Goal: Task Accomplishment & Management: Complete application form

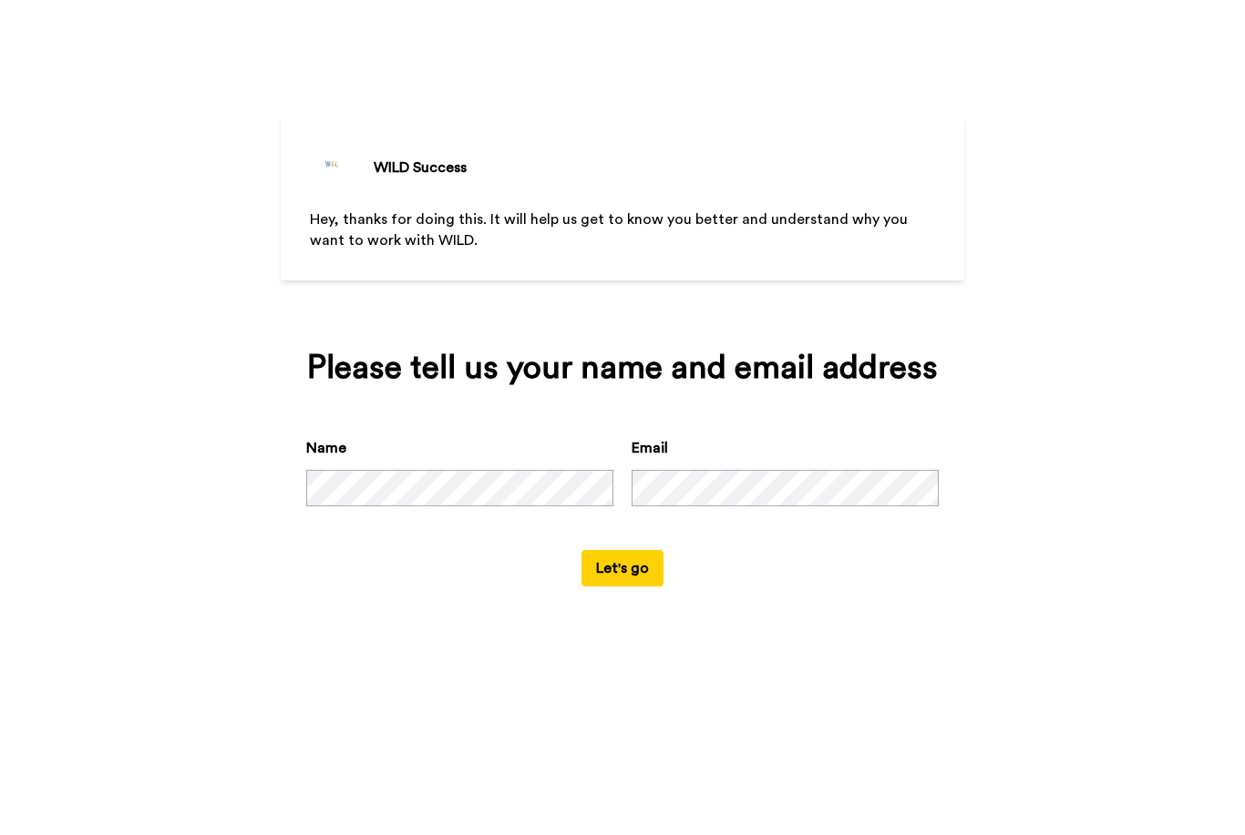
click at [625, 587] on button "Let's go" at bounding box center [622, 568] width 82 height 36
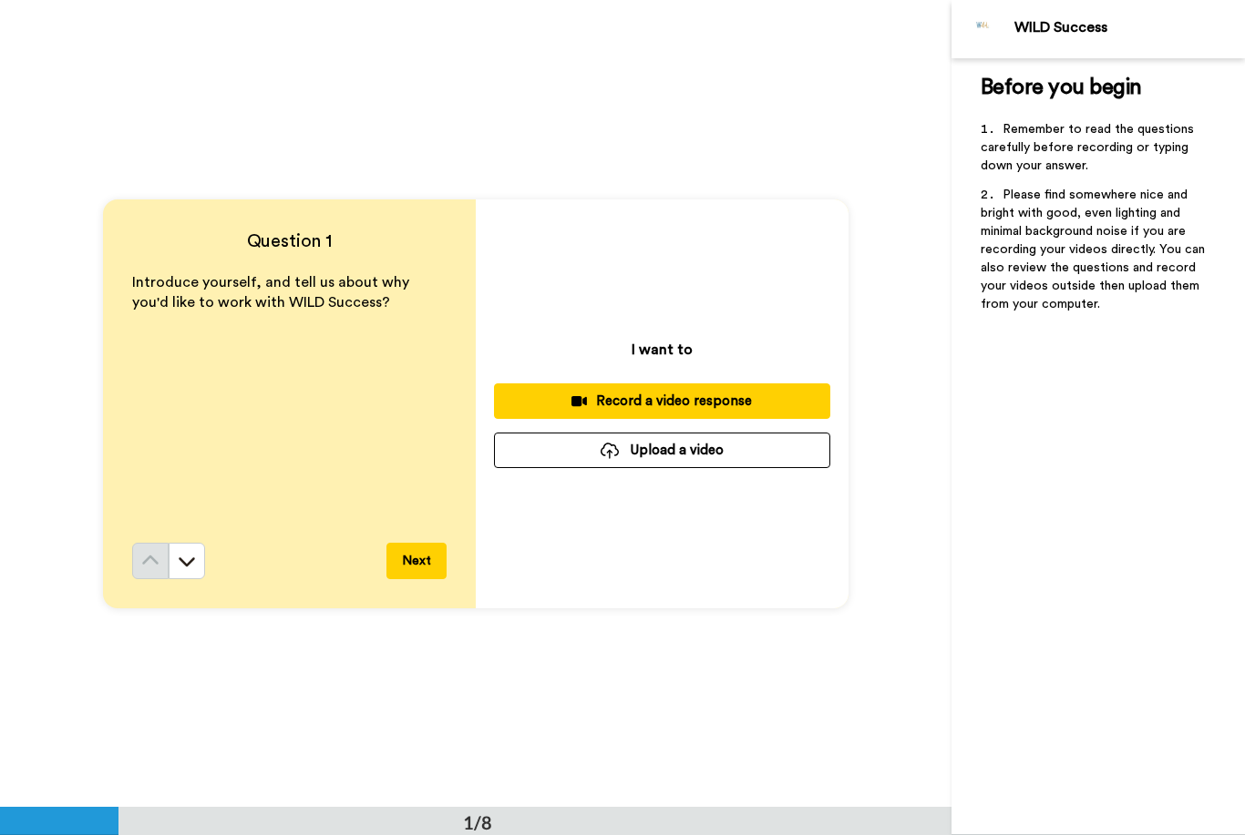
click at [725, 453] on button "Upload a video" at bounding box center [662, 451] width 336 height 36
click at [771, 397] on div "Record a video response" at bounding box center [661, 401] width 307 height 19
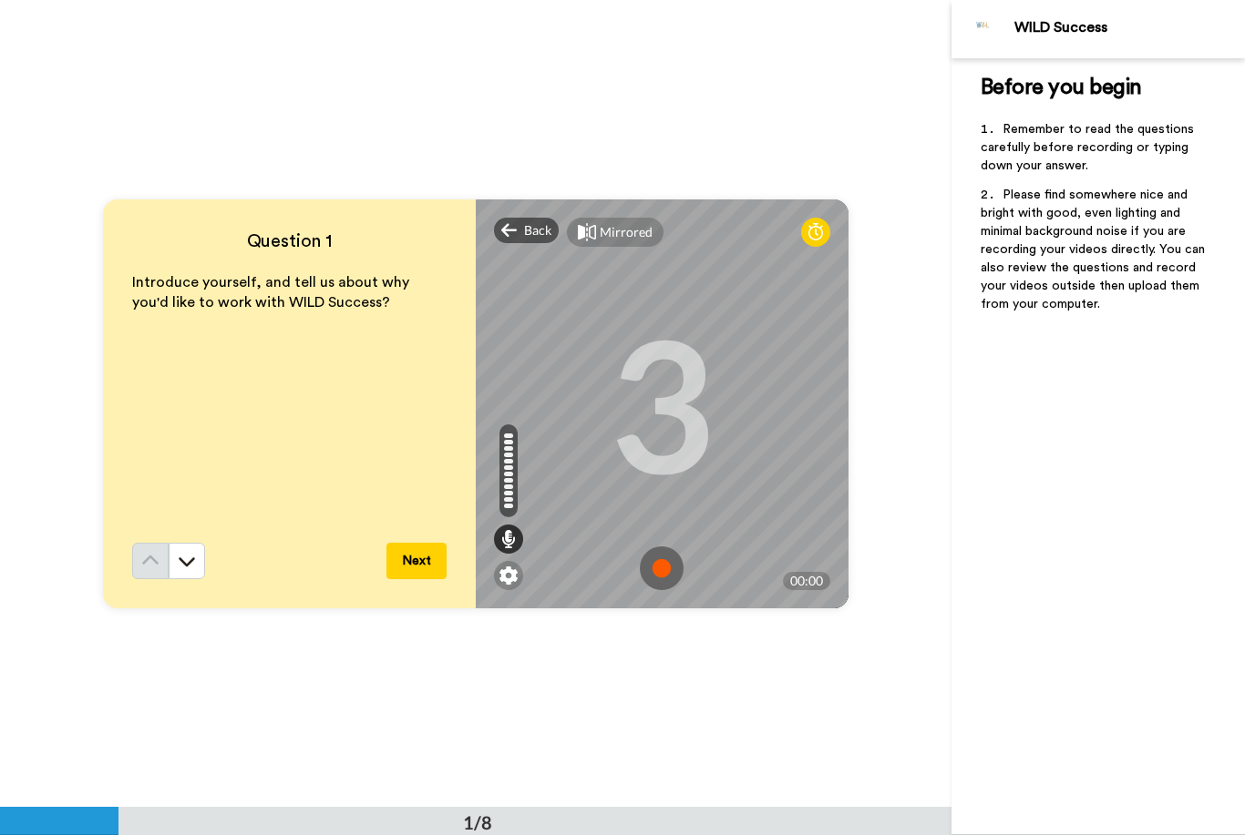
click at [664, 559] on img at bounding box center [662, 569] width 44 height 44
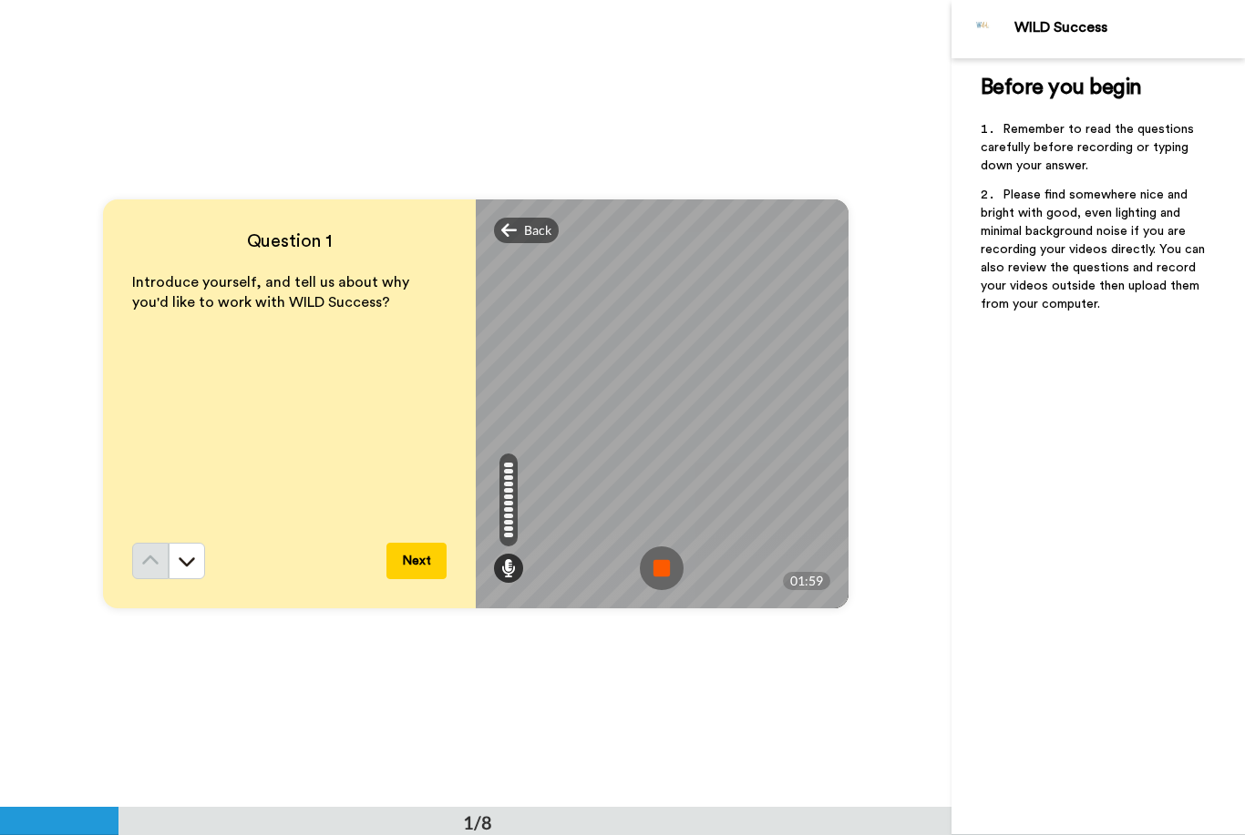
click at [663, 571] on img at bounding box center [662, 569] width 44 height 44
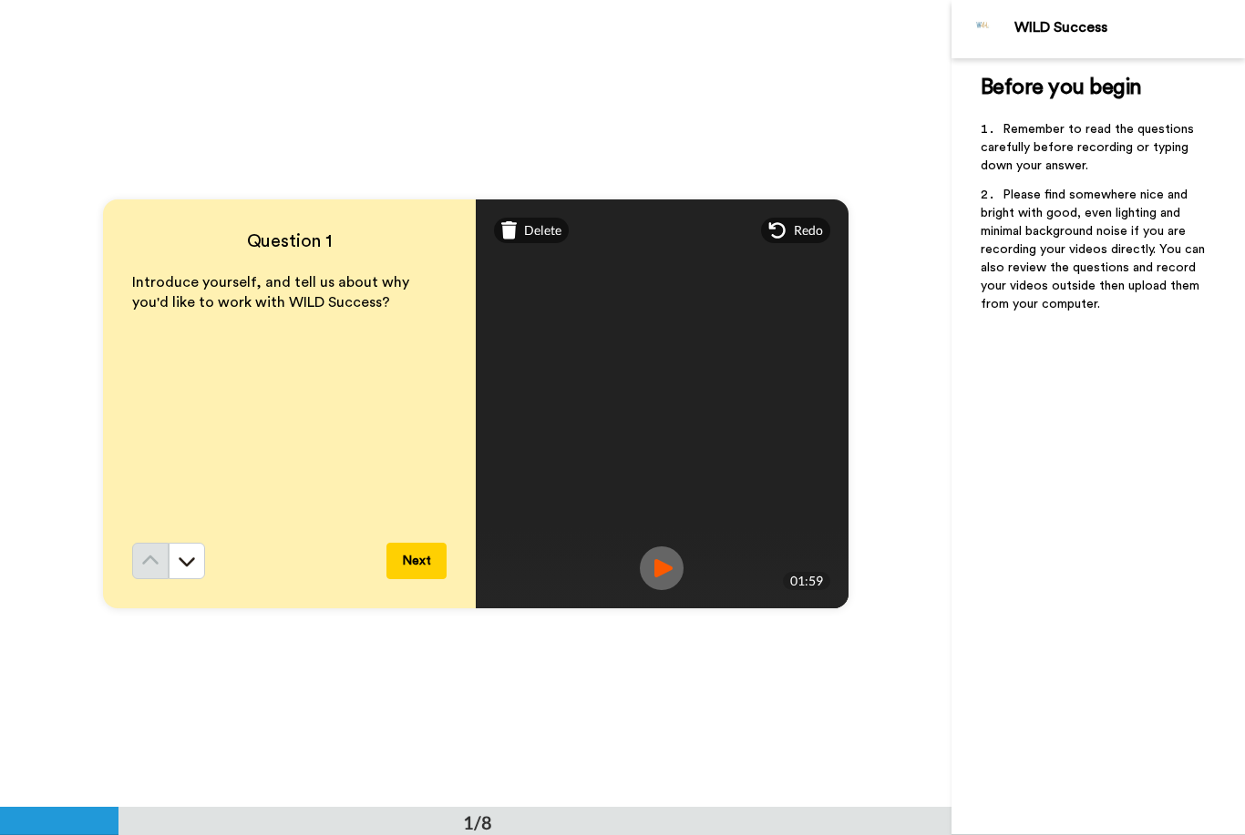
click at [672, 558] on img at bounding box center [662, 569] width 44 height 44
click at [804, 471] on video at bounding box center [661, 404] width 820 height 410
click at [777, 492] on video at bounding box center [661, 404] width 820 height 410
click at [815, 511] on video at bounding box center [661, 404] width 820 height 410
click at [194, 575] on button at bounding box center [187, 561] width 36 height 36
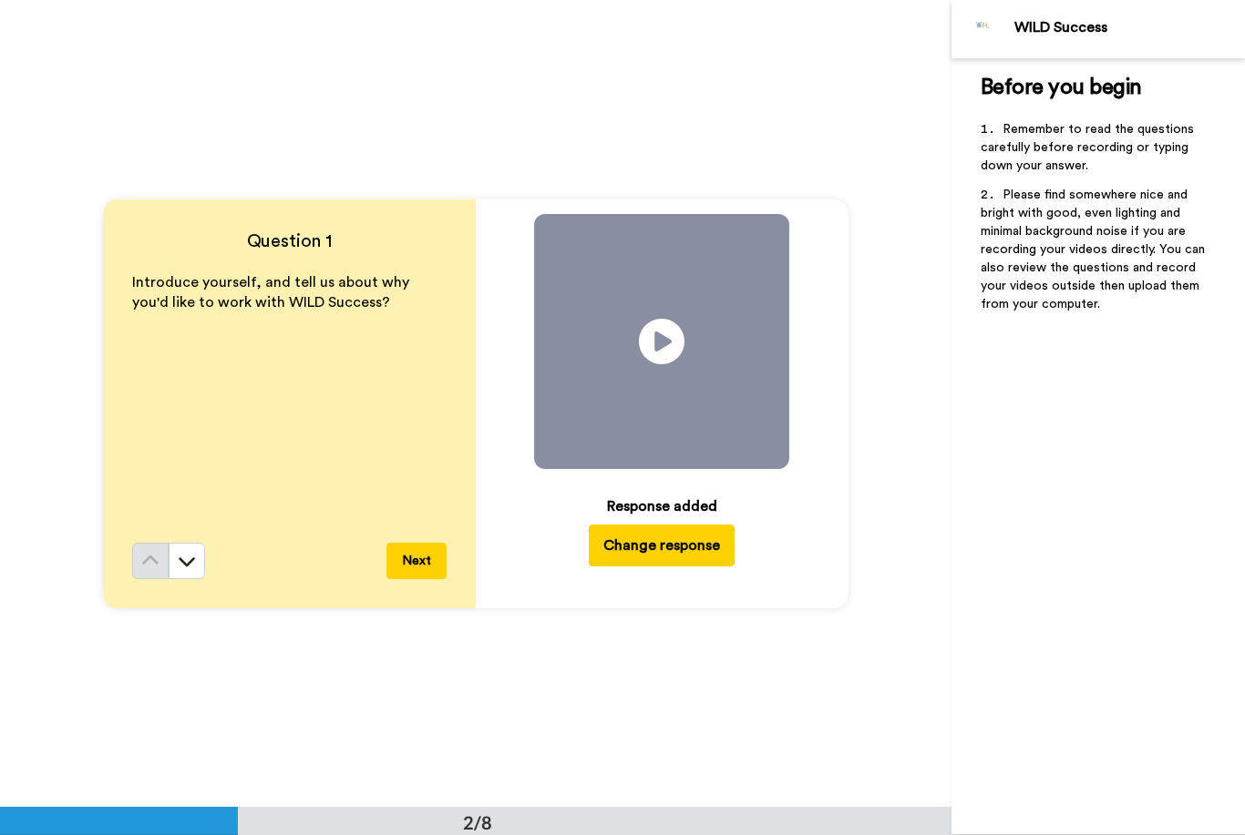
scroll to position [808, 0]
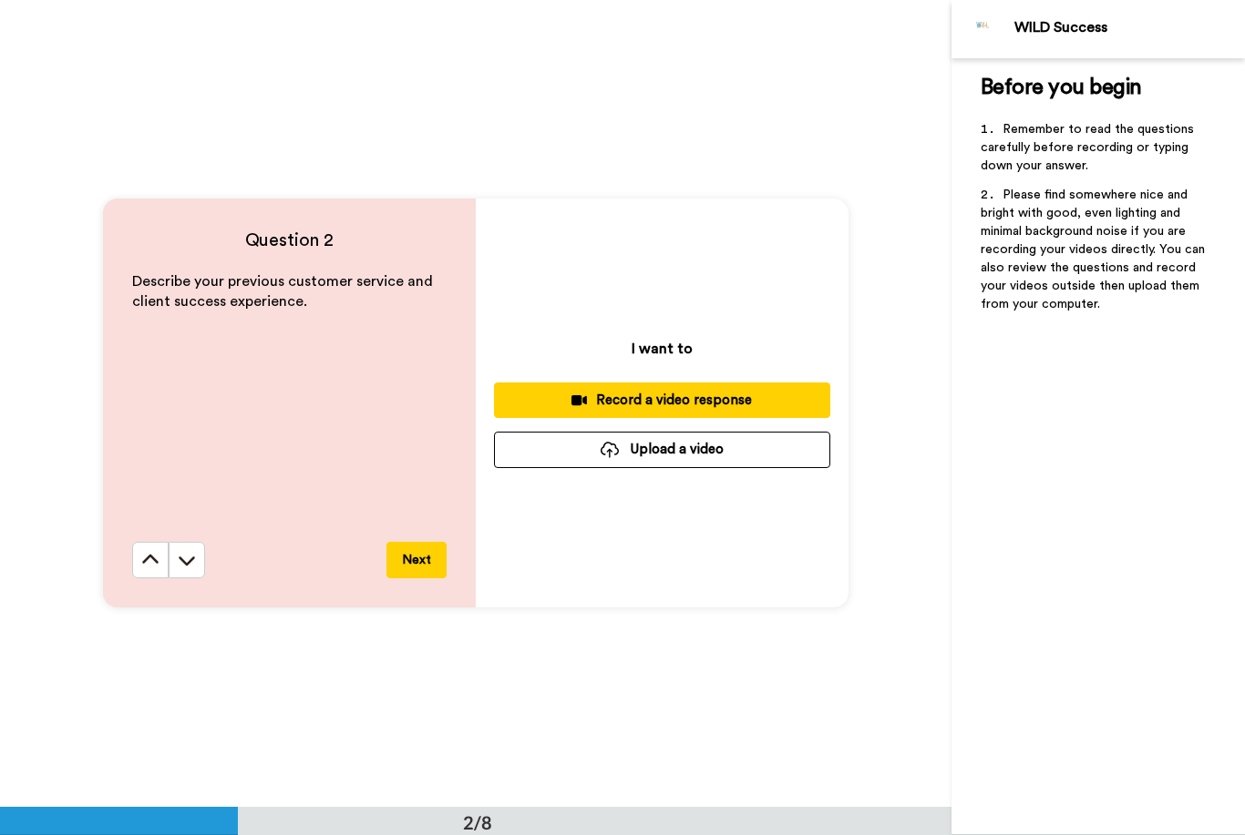
click at [760, 399] on div "Record a video response" at bounding box center [661, 400] width 307 height 19
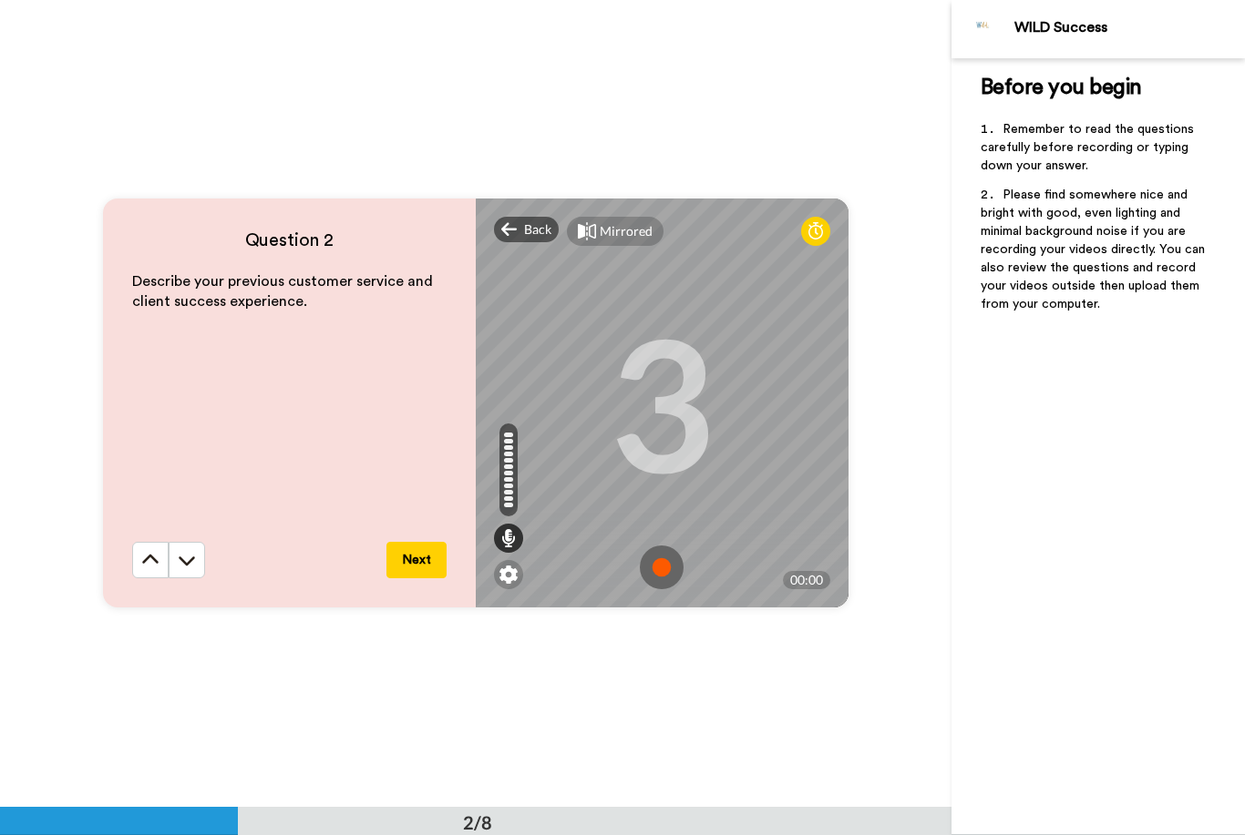
click at [664, 563] on img at bounding box center [662, 568] width 44 height 44
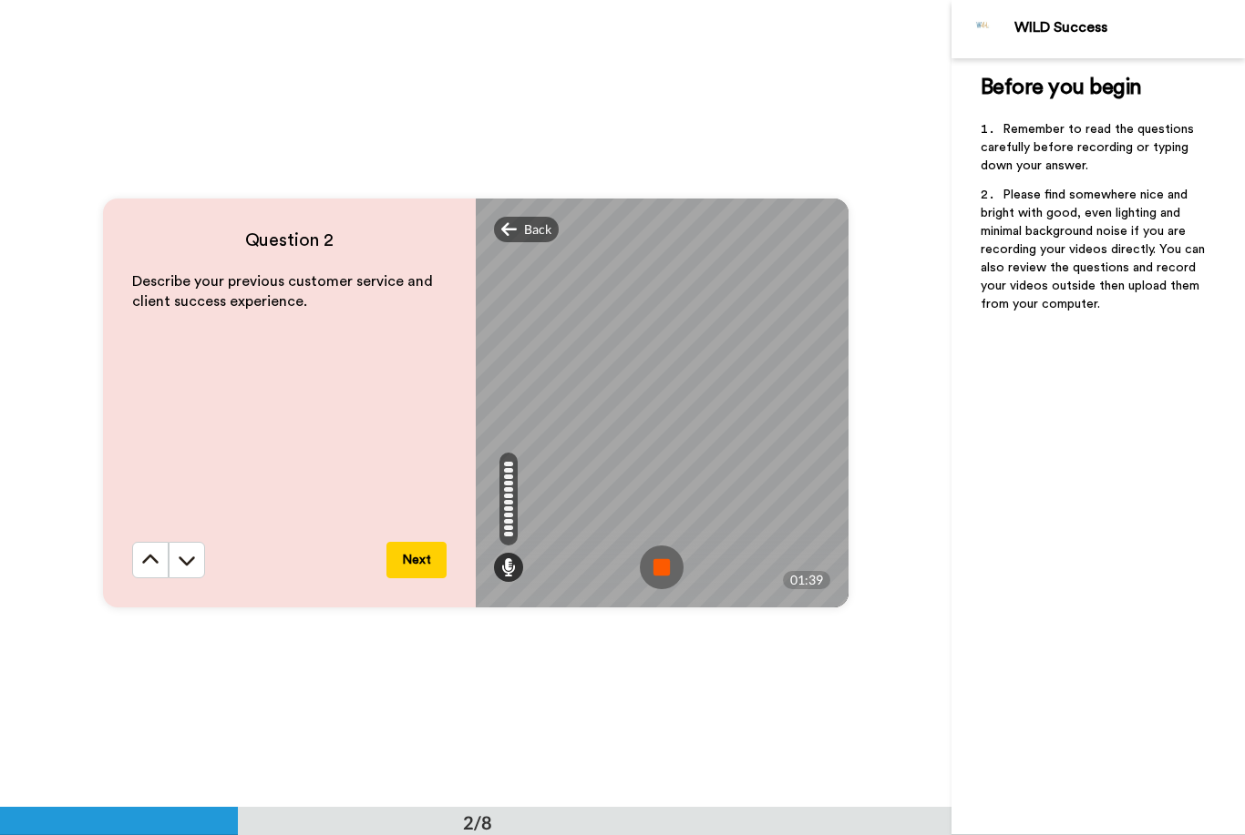
click at [681, 564] on img at bounding box center [662, 568] width 44 height 44
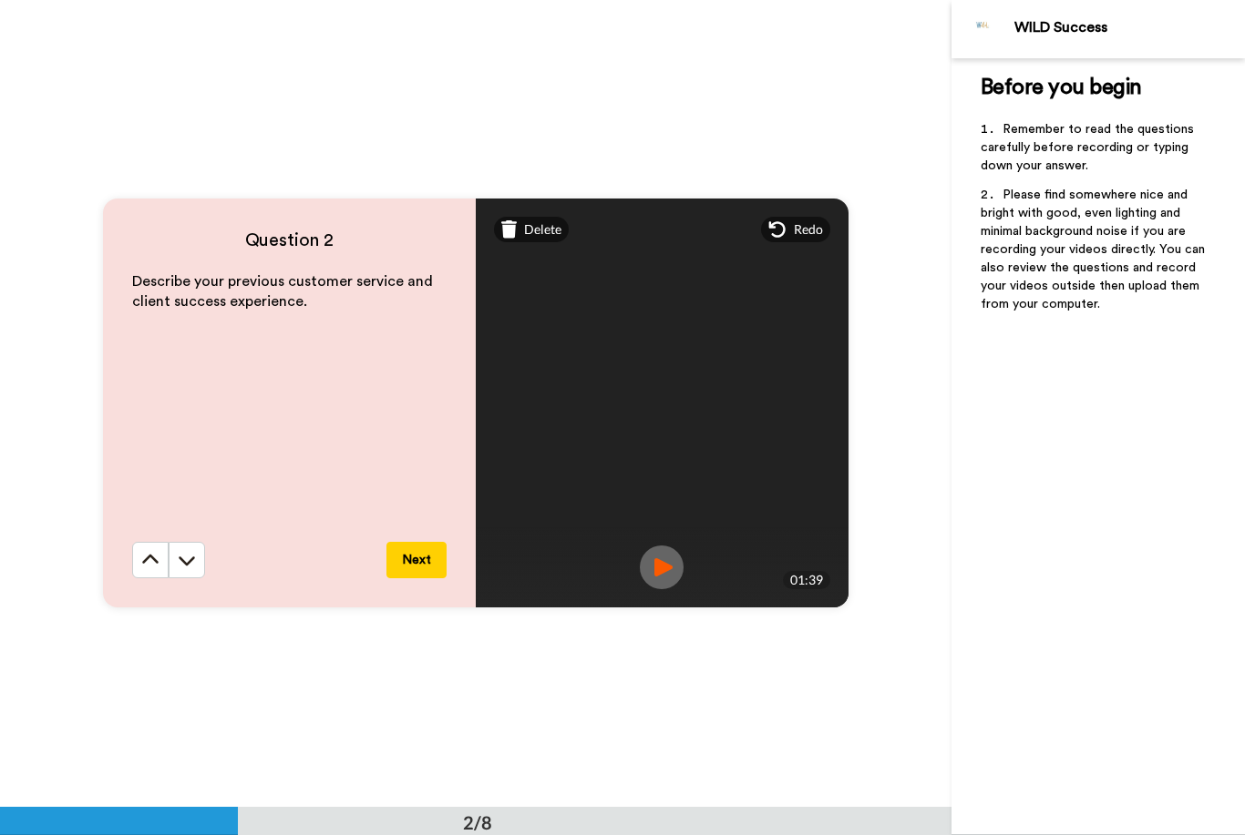
click at [417, 561] on button "Next" at bounding box center [416, 560] width 60 height 36
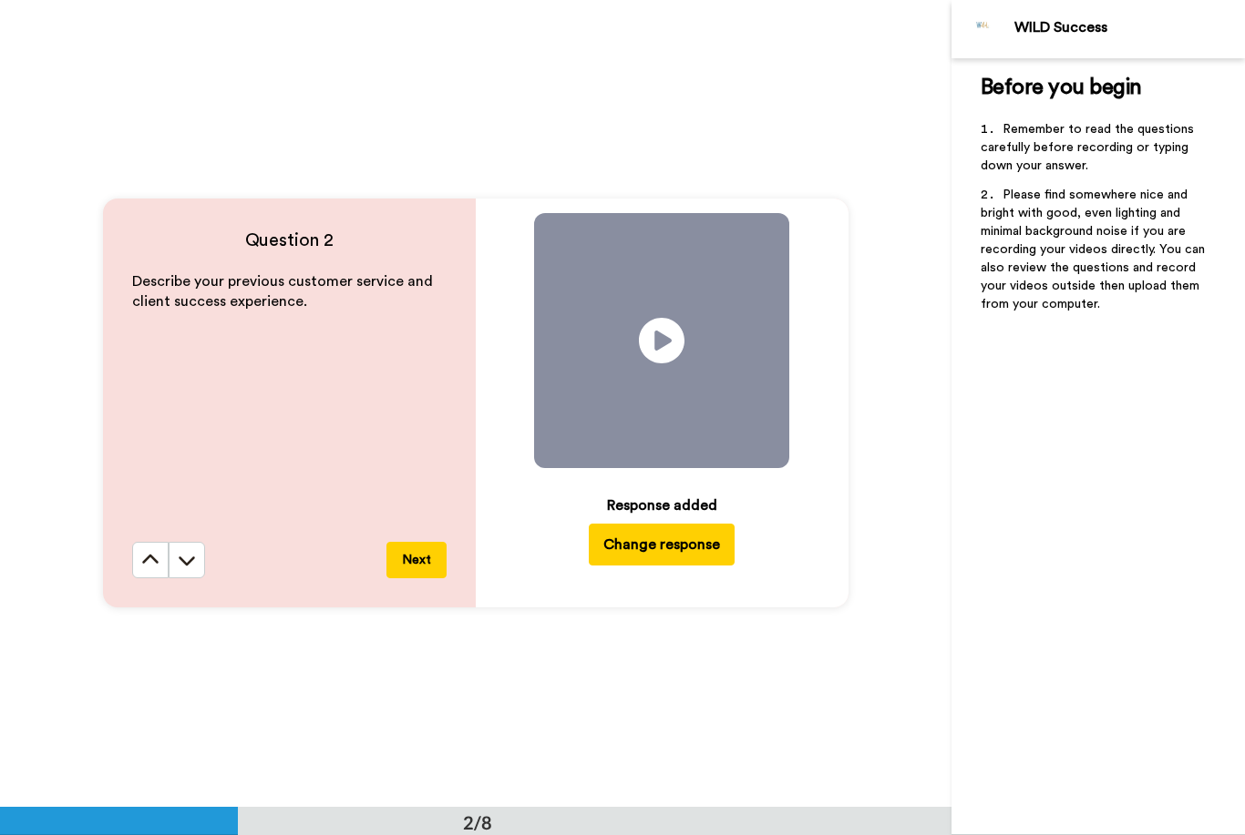
scroll to position [1615, 0]
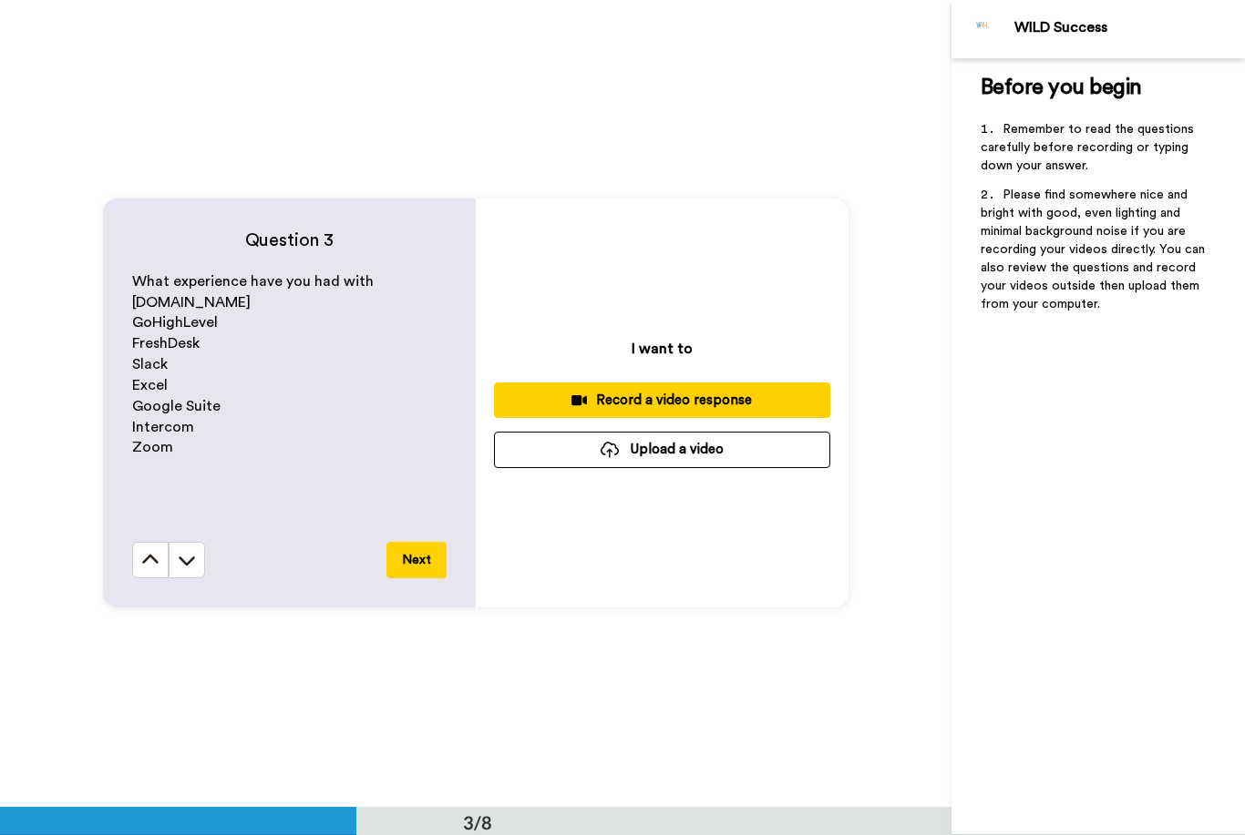
click at [633, 397] on div "Record a video response" at bounding box center [661, 400] width 307 height 19
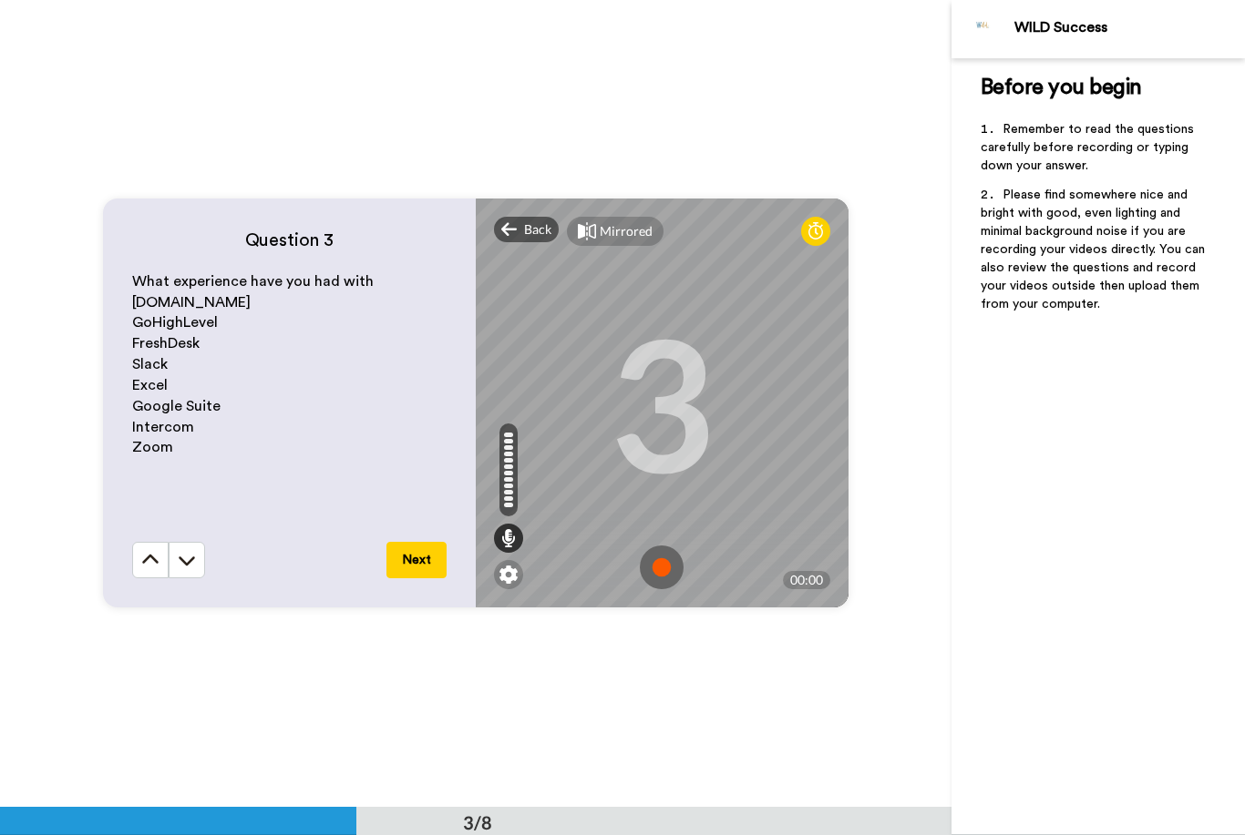
click at [671, 568] on img at bounding box center [662, 568] width 44 height 44
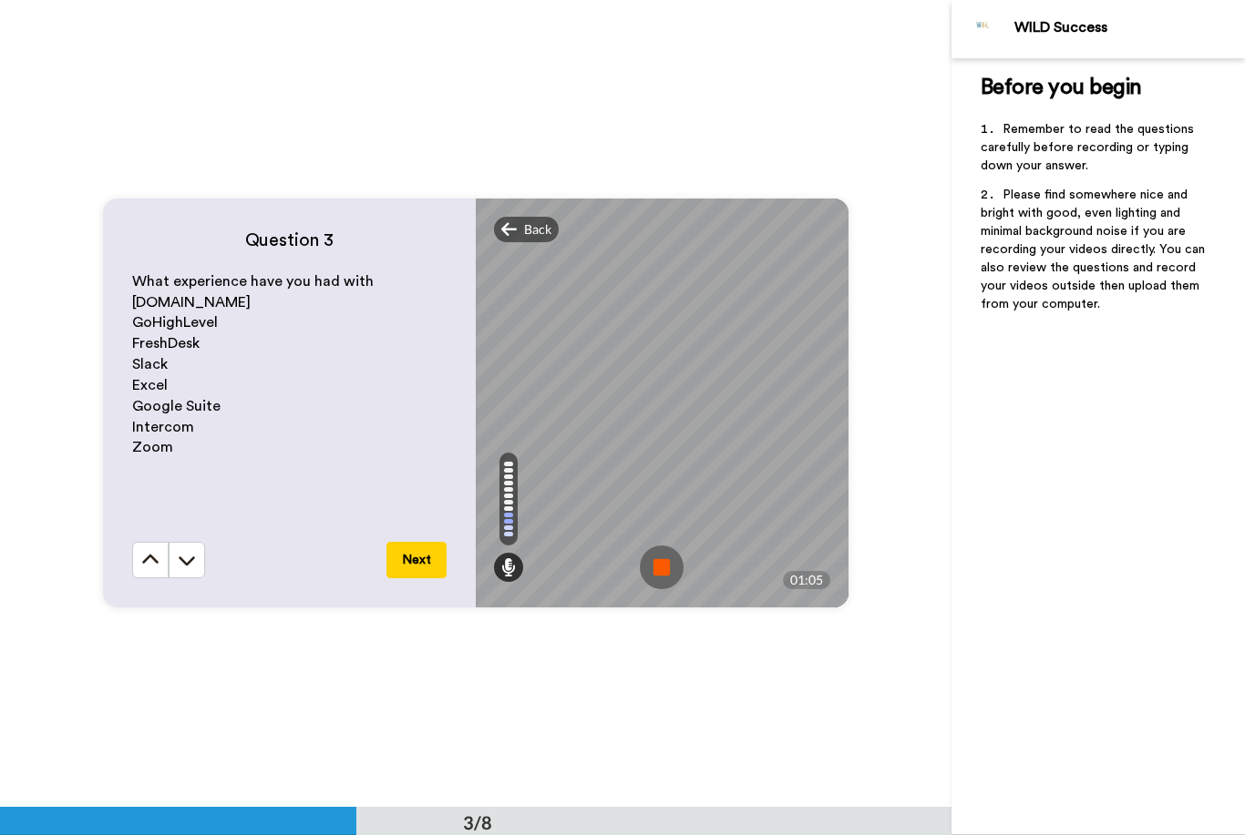
click at [661, 571] on img at bounding box center [662, 568] width 44 height 44
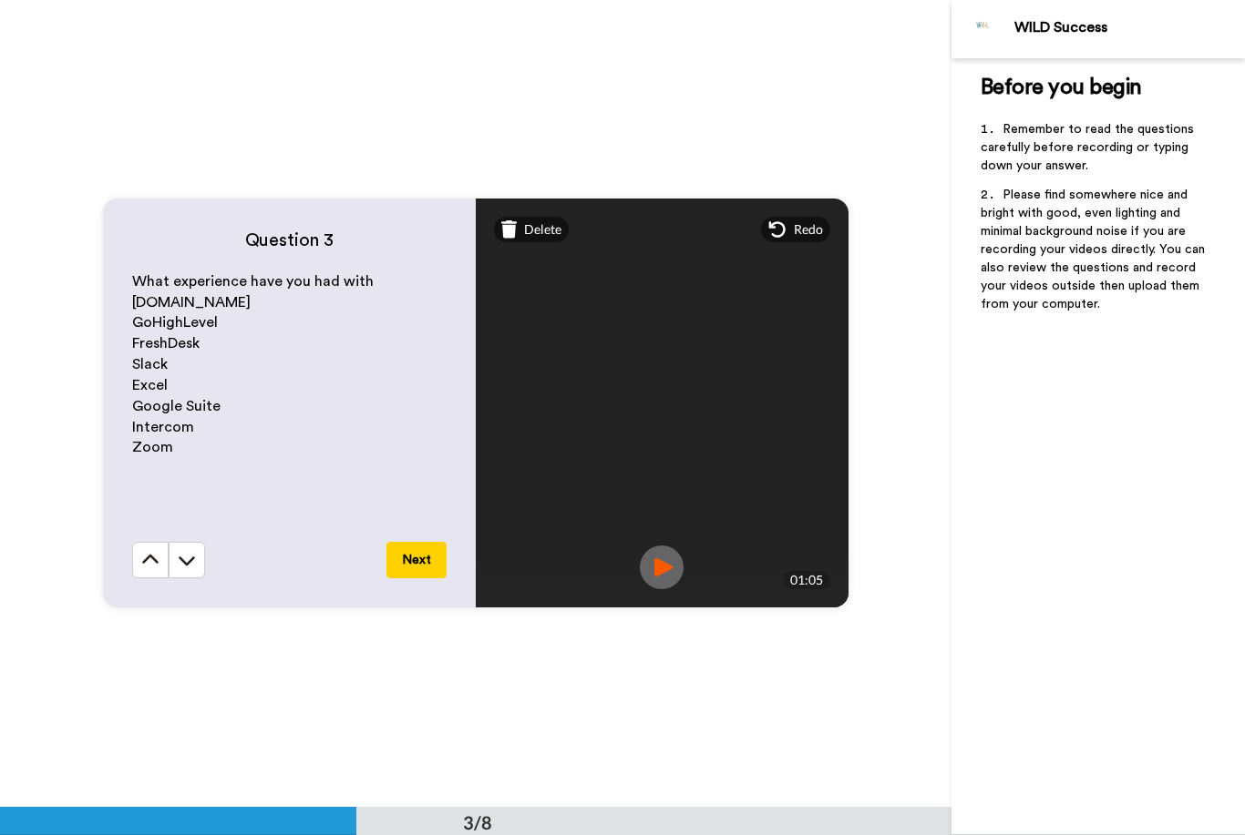
click at [424, 549] on button "Next" at bounding box center [416, 560] width 60 height 36
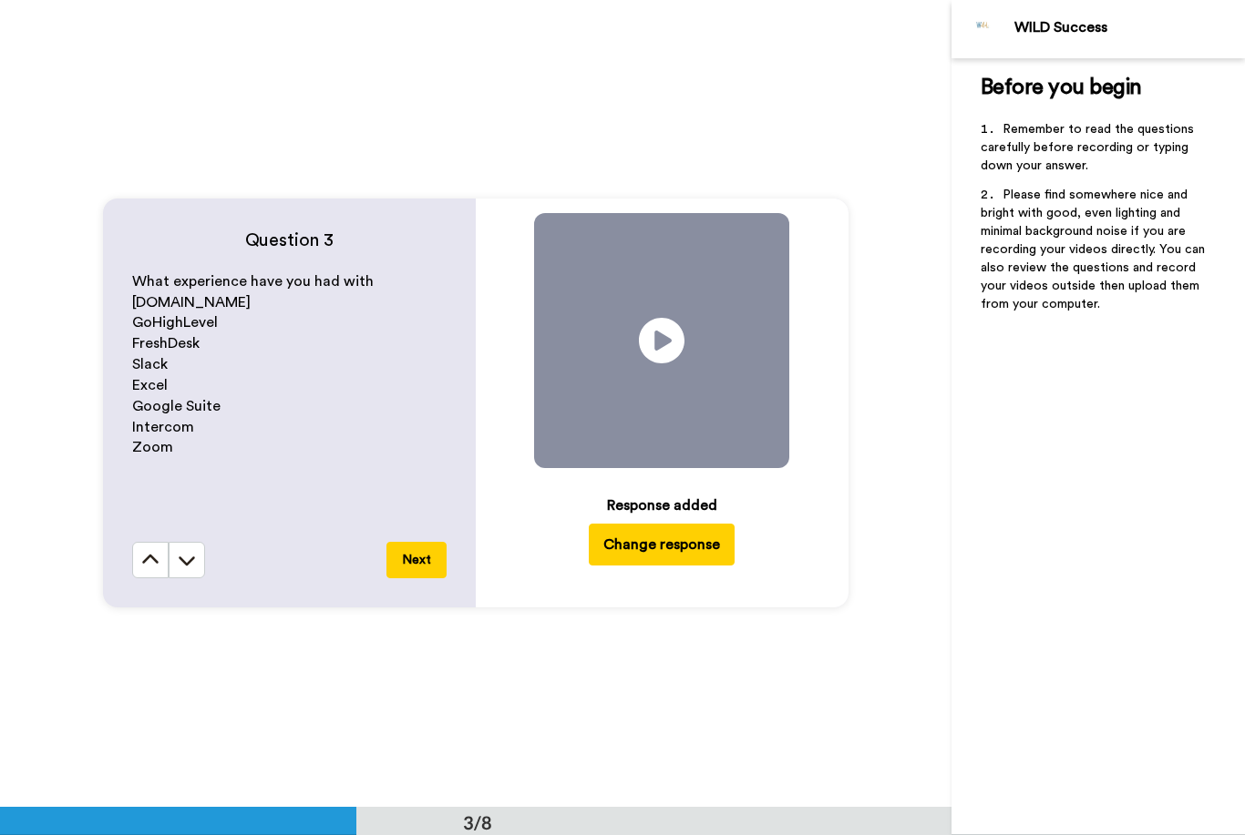
scroll to position [2423, 0]
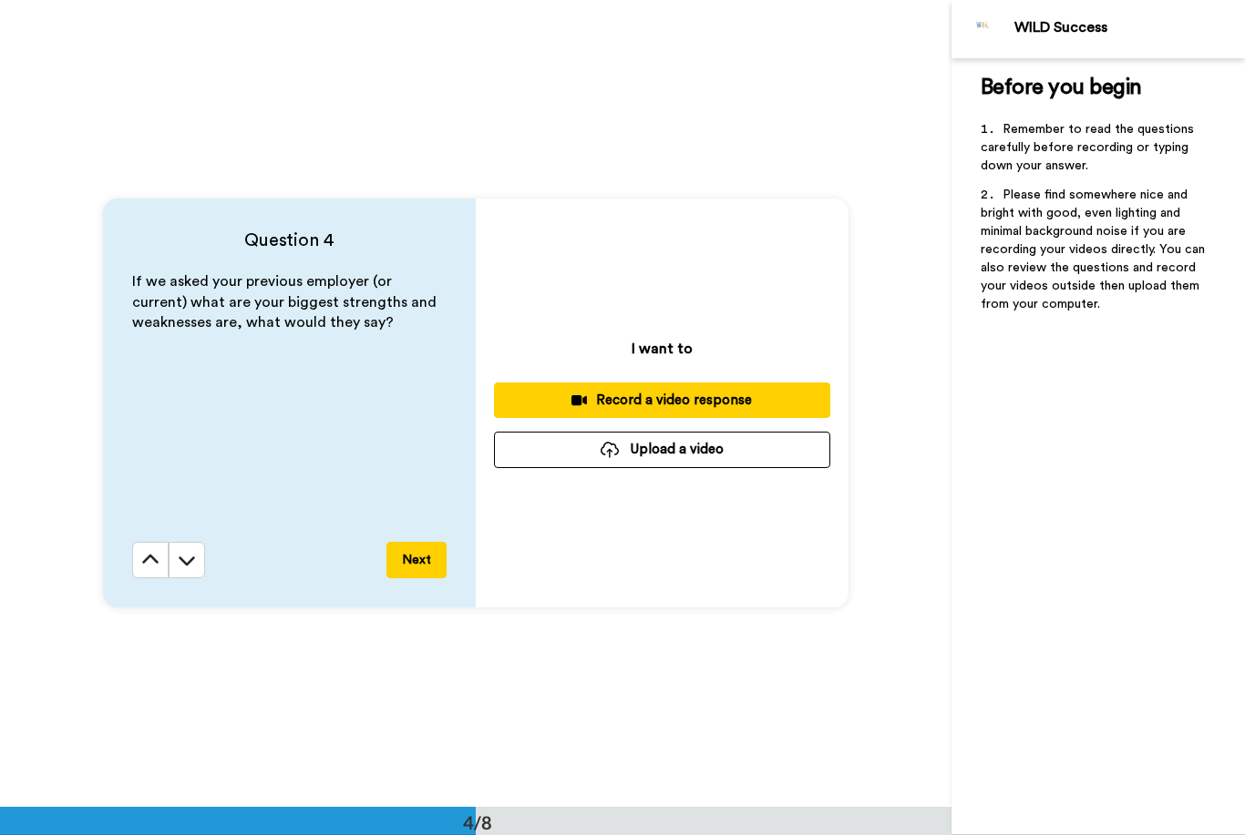
click at [664, 391] on div "Record a video response" at bounding box center [661, 400] width 307 height 19
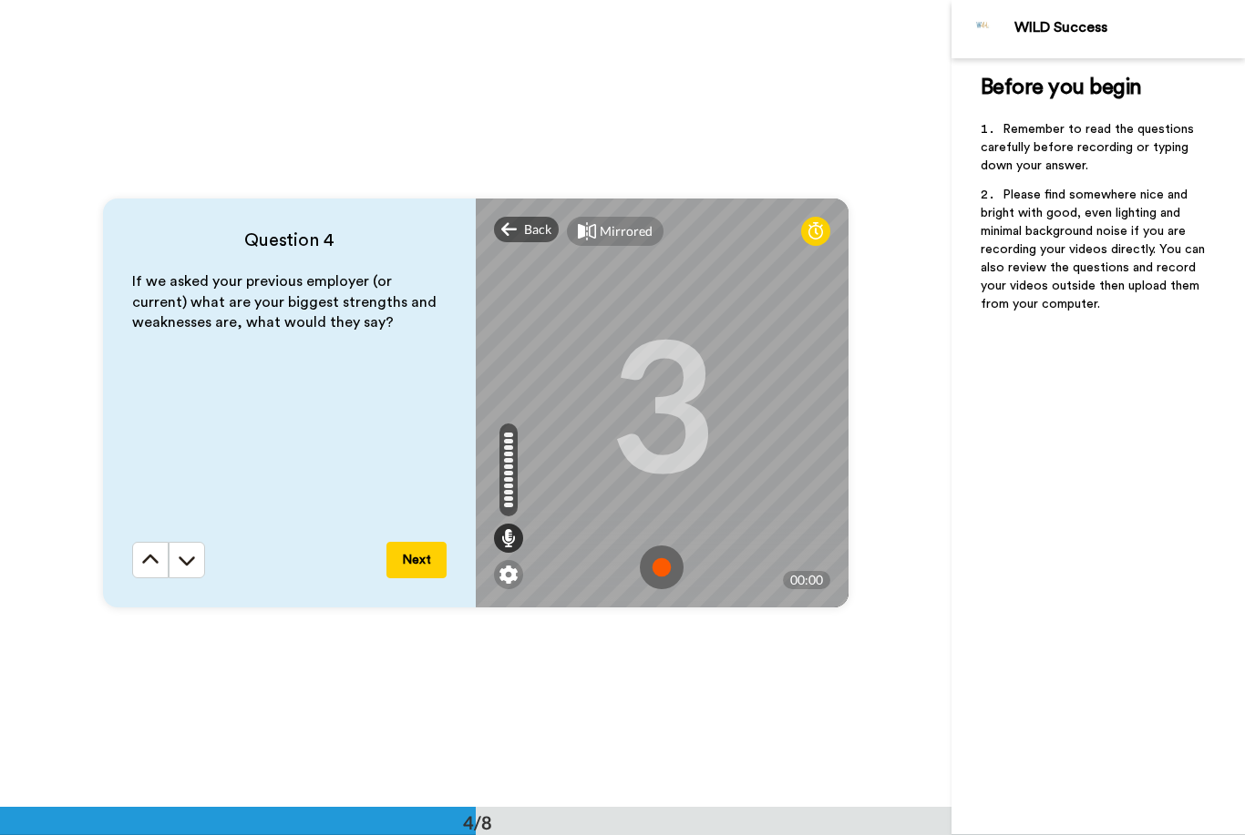
click at [681, 569] on img at bounding box center [662, 568] width 44 height 44
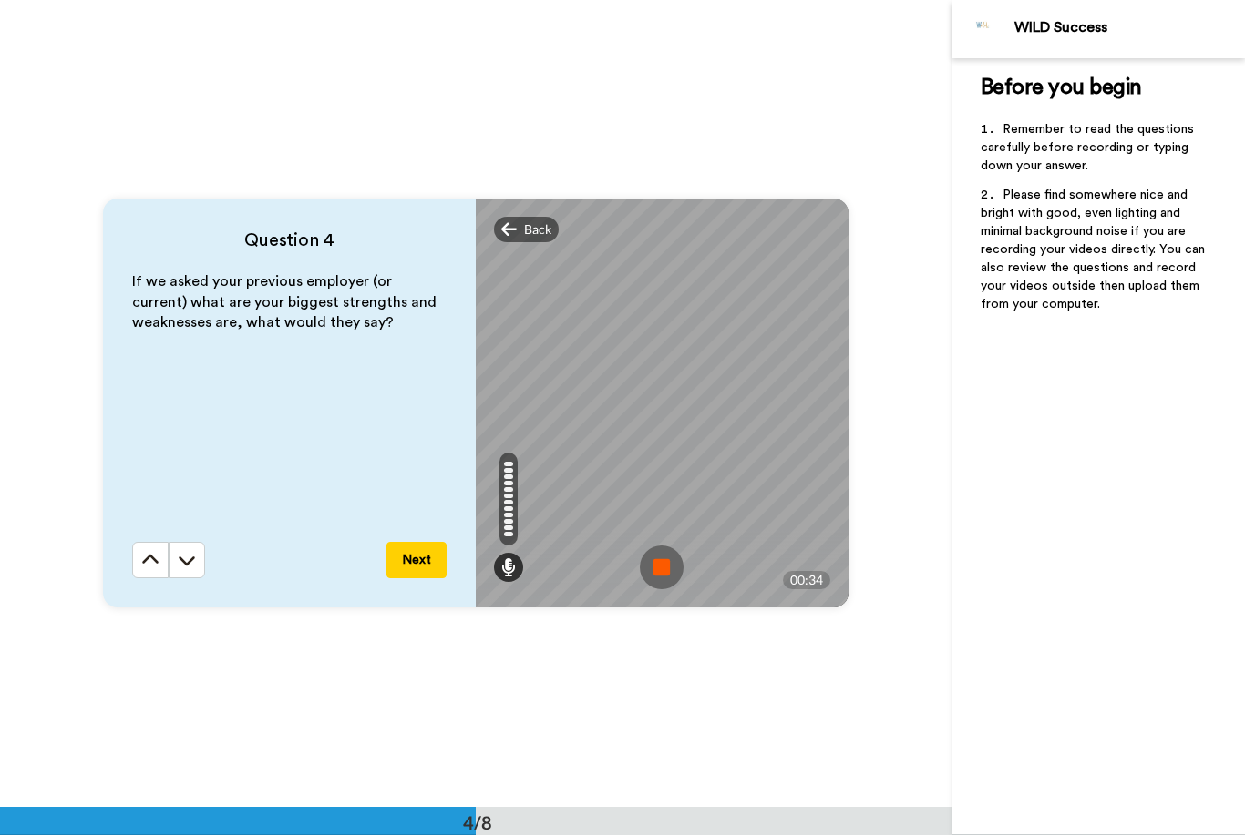
click at [528, 230] on span "Back" at bounding box center [537, 229] width 27 height 18
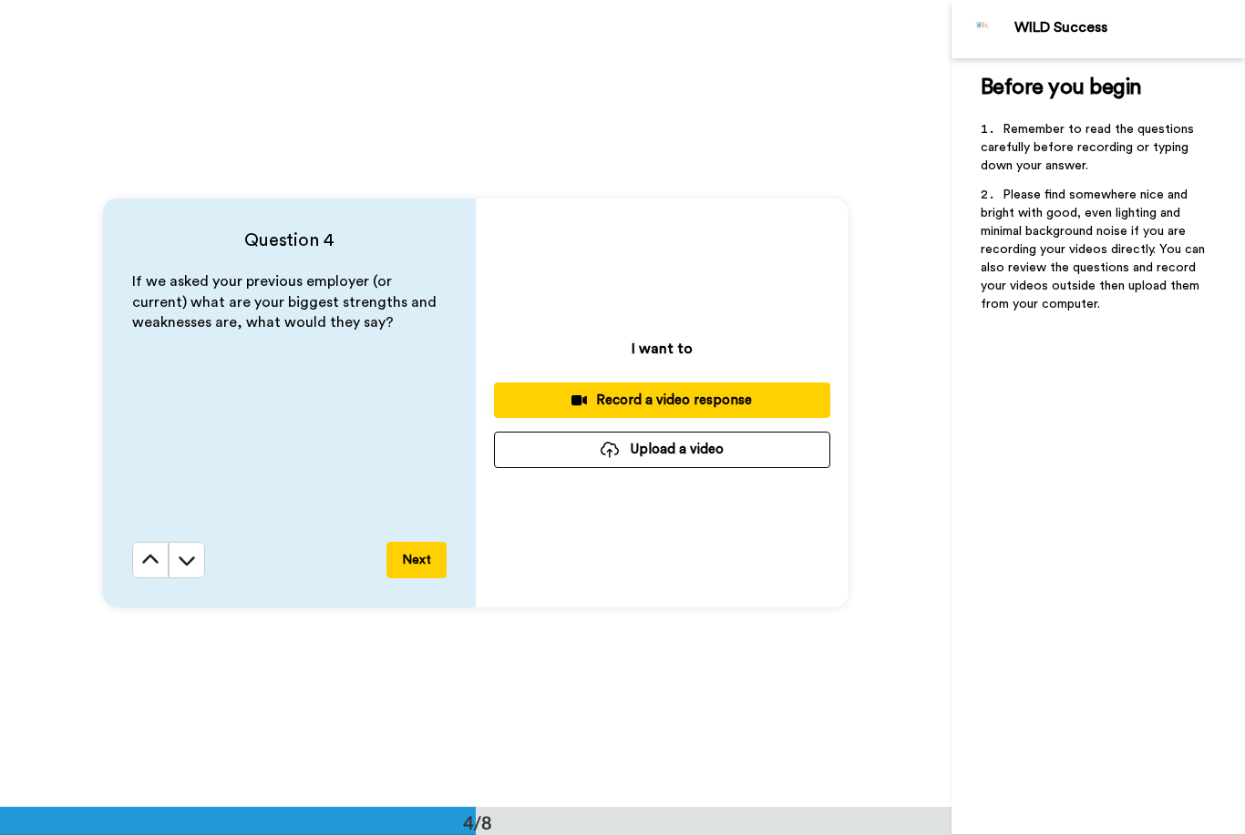
click at [706, 456] on button "Upload a video" at bounding box center [662, 450] width 336 height 36
click at [720, 403] on div "Record a video response" at bounding box center [661, 400] width 307 height 19
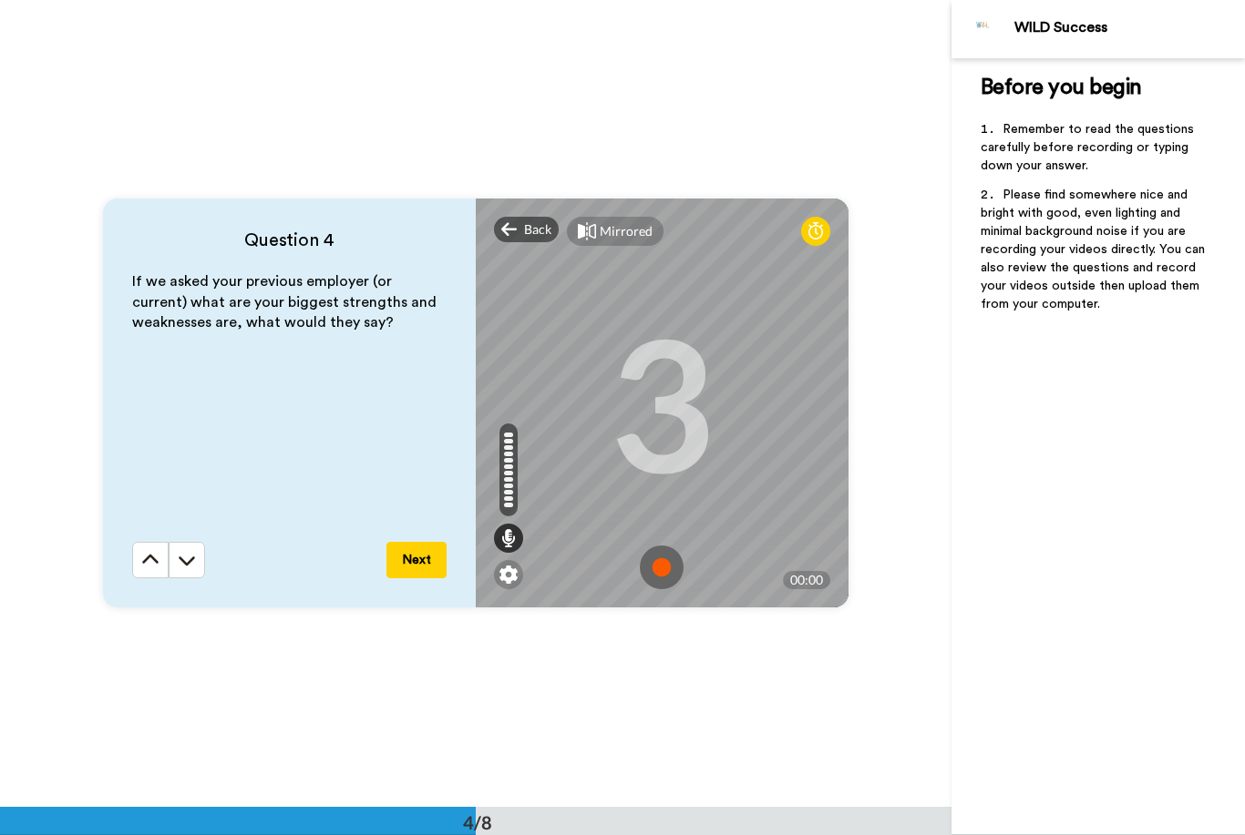
click at [659, 572] on img at bounding box center [662, 568] width 44 height 44
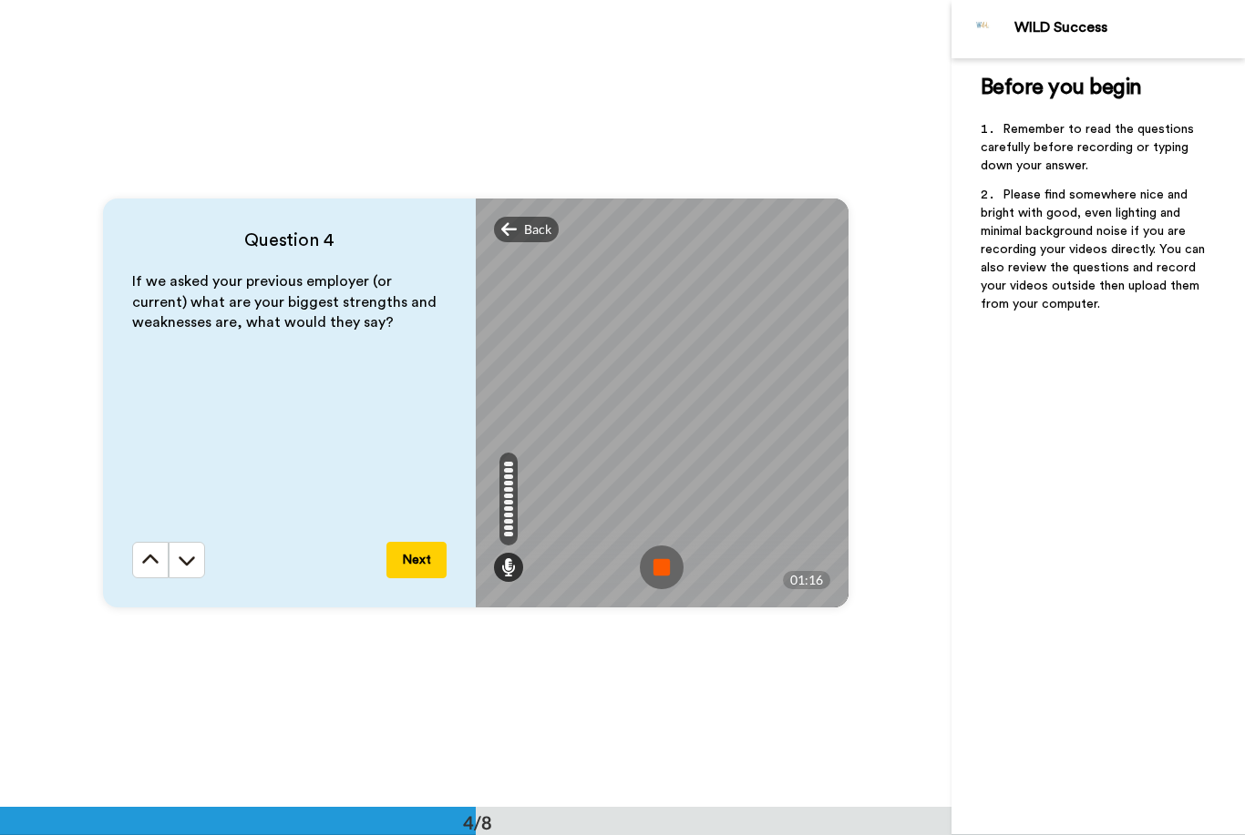
click at [673, 573] on img at bounding box center [662, 568] width 44 height 44
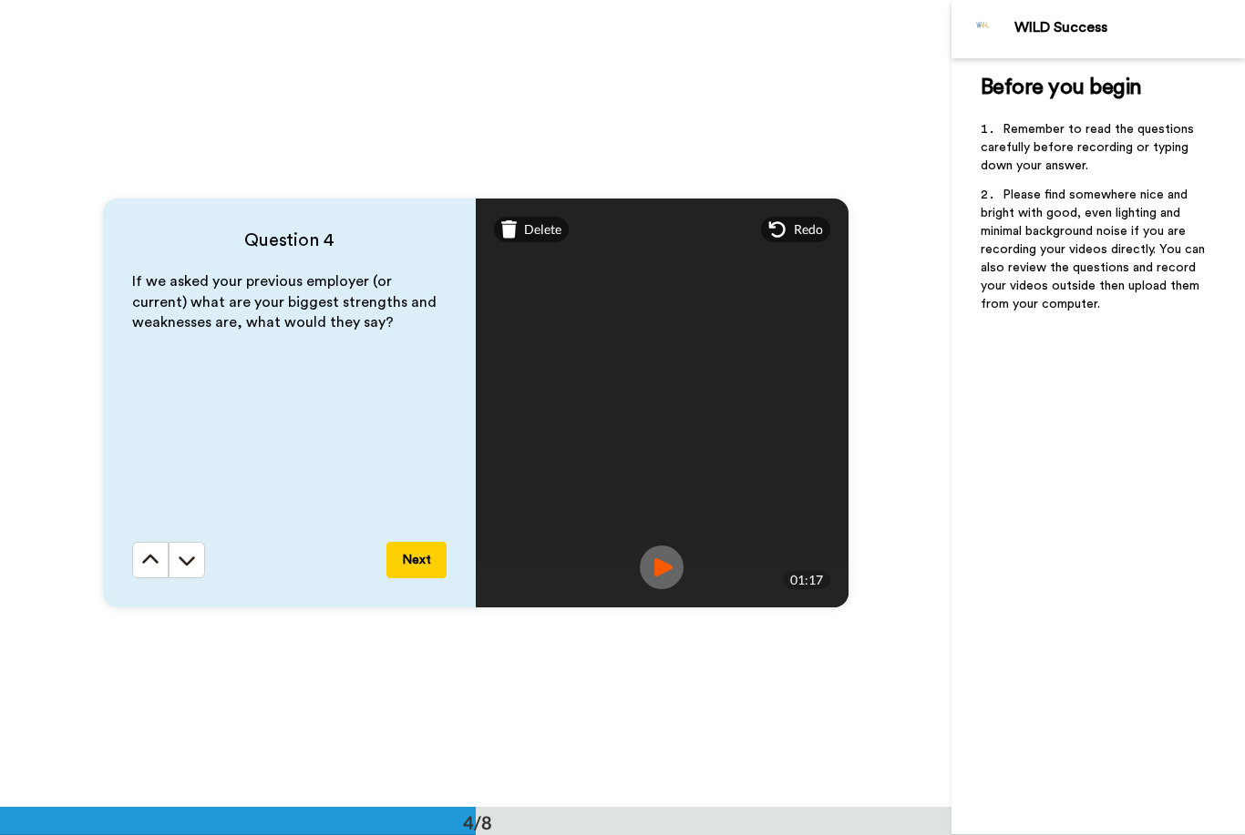
click at [404, 566] on button "Next" at bounding box center [416, 560] width 60 height 36
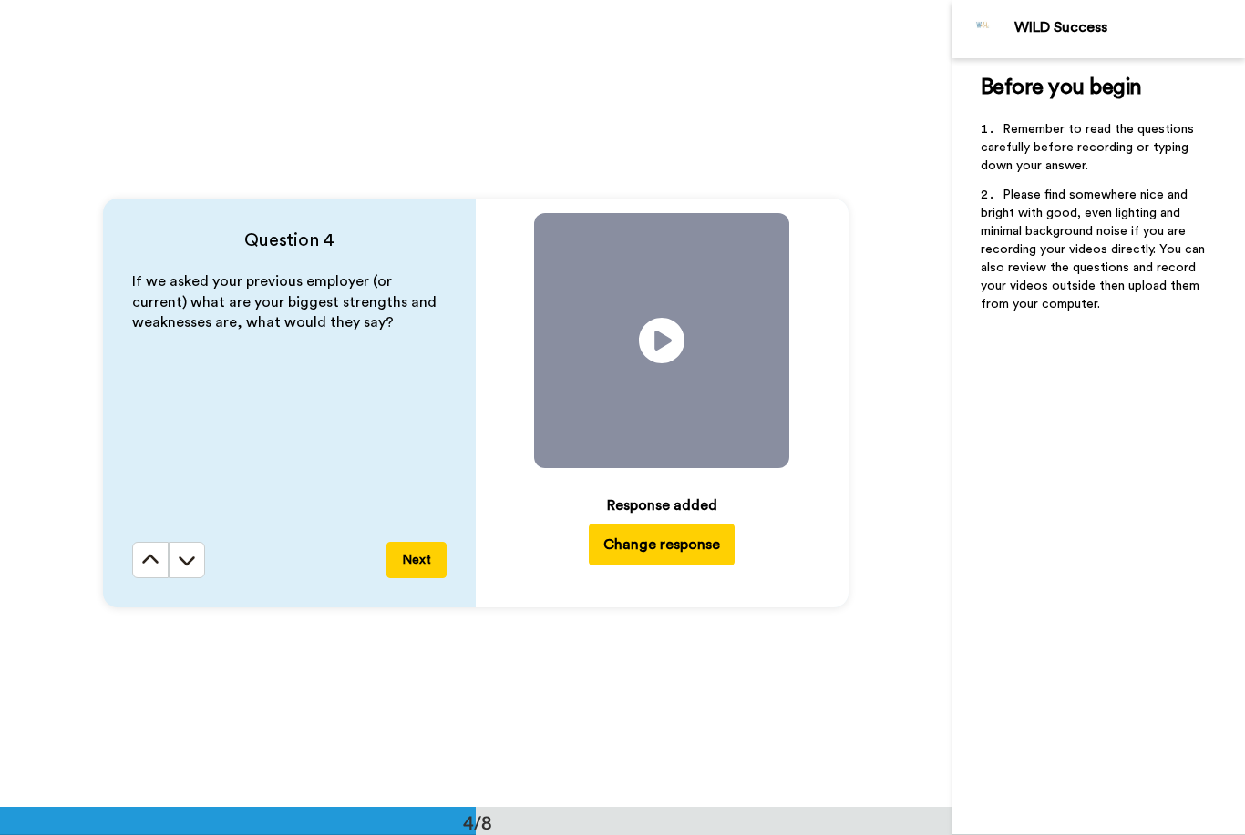
scroll to position [3230, 0]
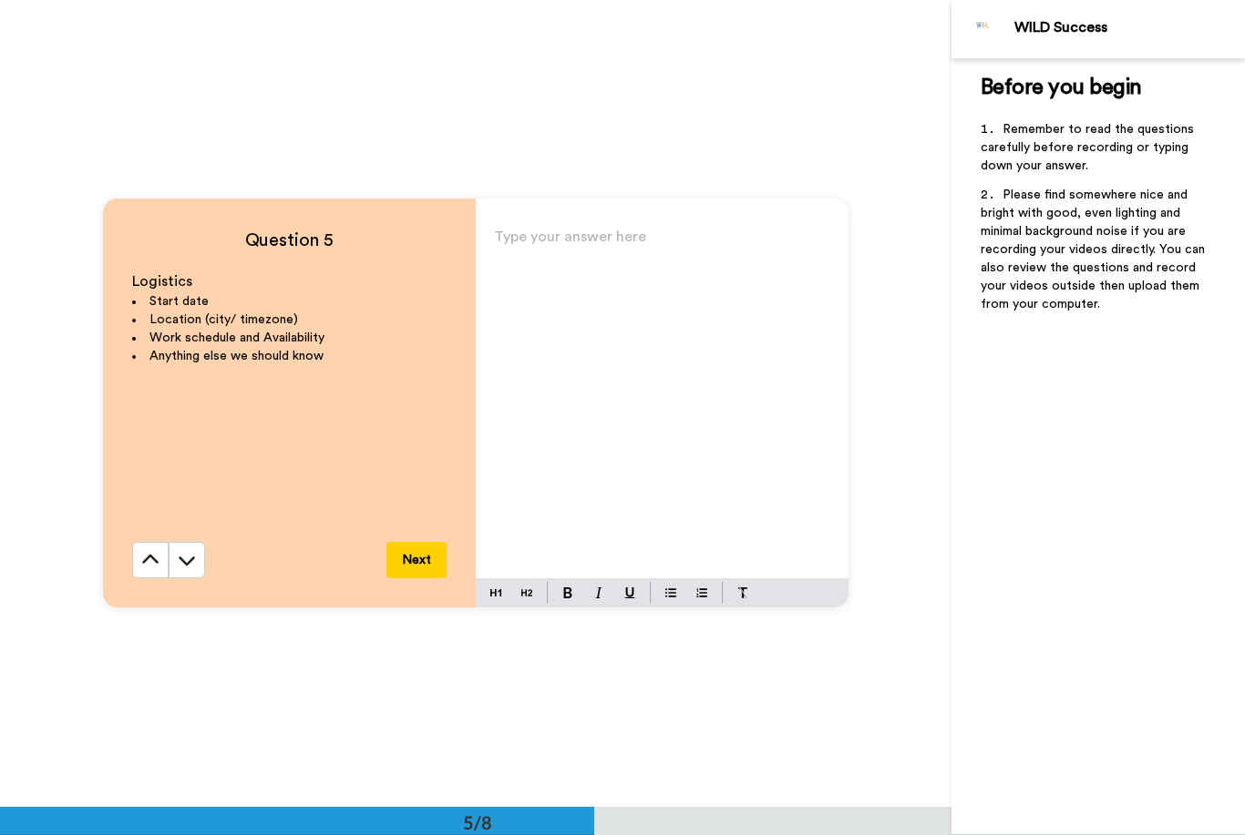
click at [605, 272] on div "Type your answer here ﻿" at bounding box center [662, 401] width 373 height 354
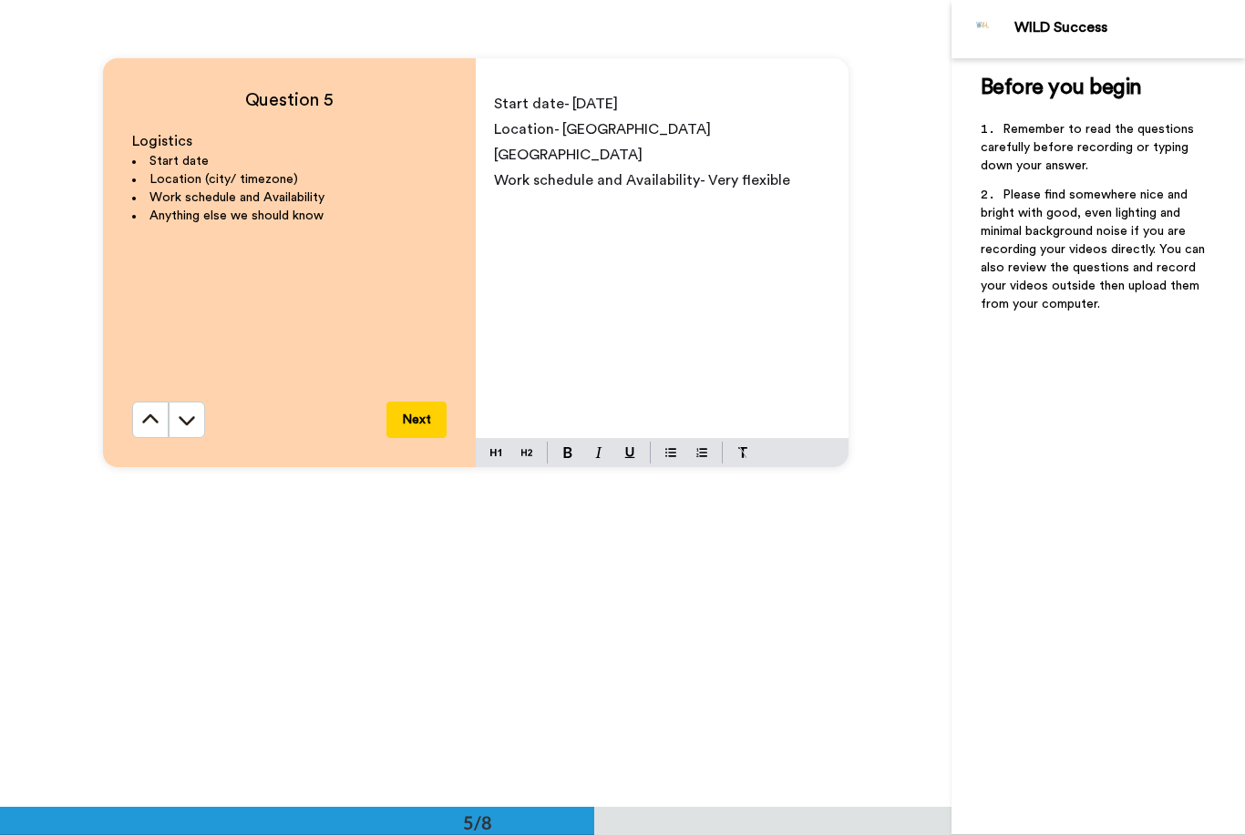
scroll to position [3352, 0]
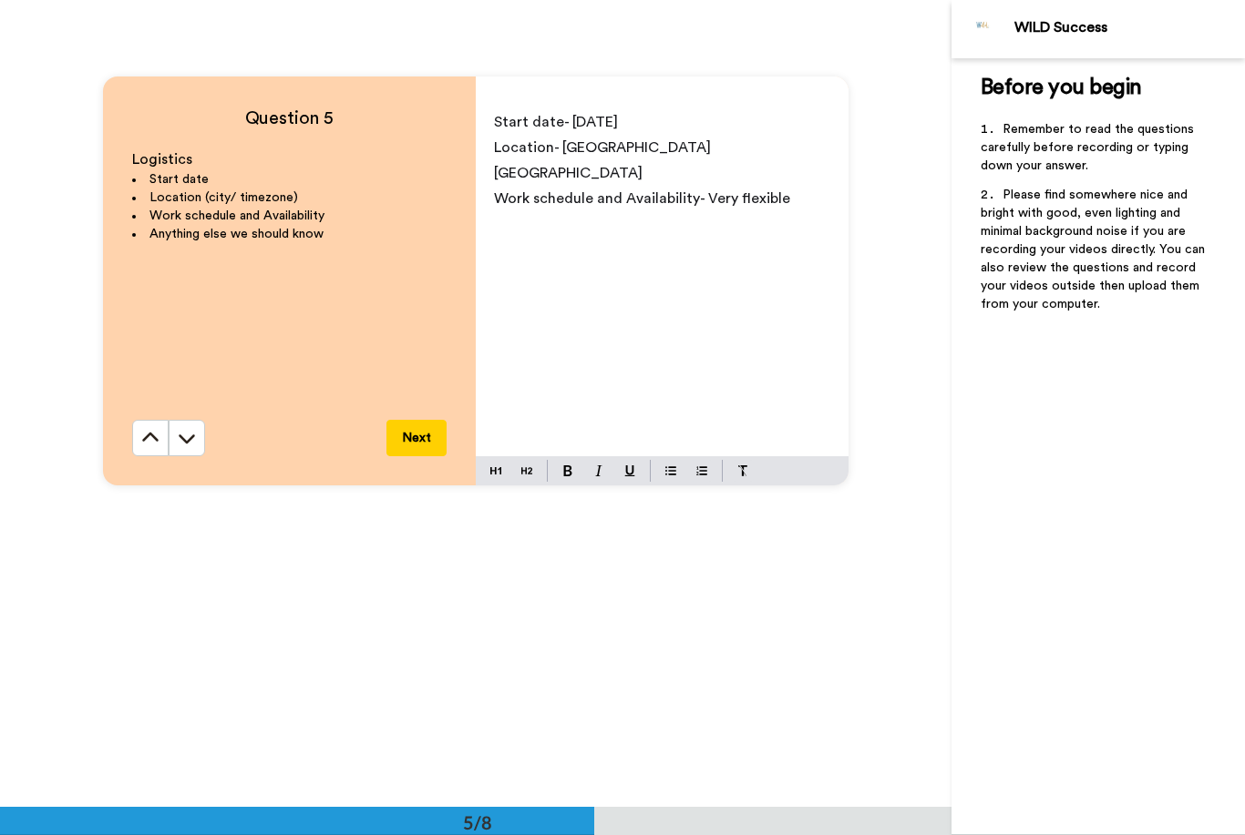
click at [802, 186] on p "Work schedule and Availability- Very flexible" at bounding box center [662, 199] width 336 height 26
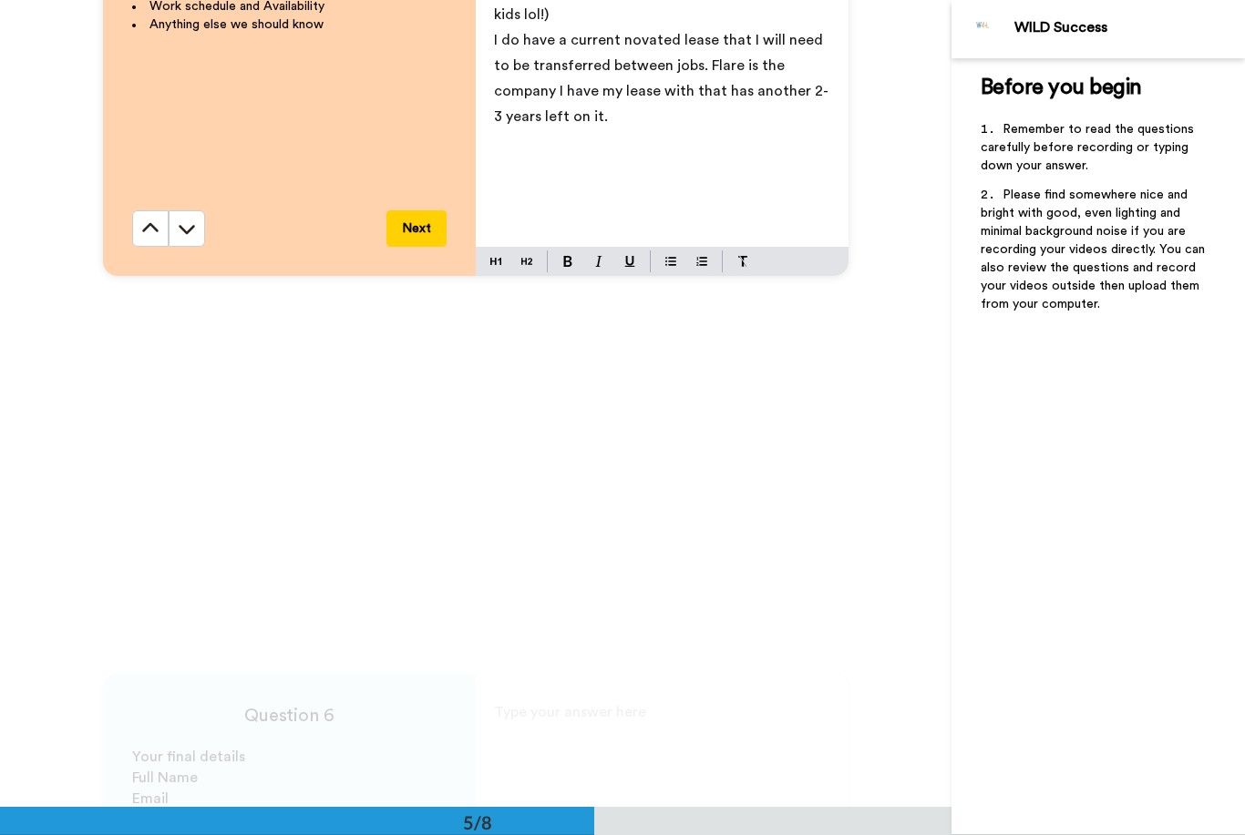
scroll to position [3568, 0]
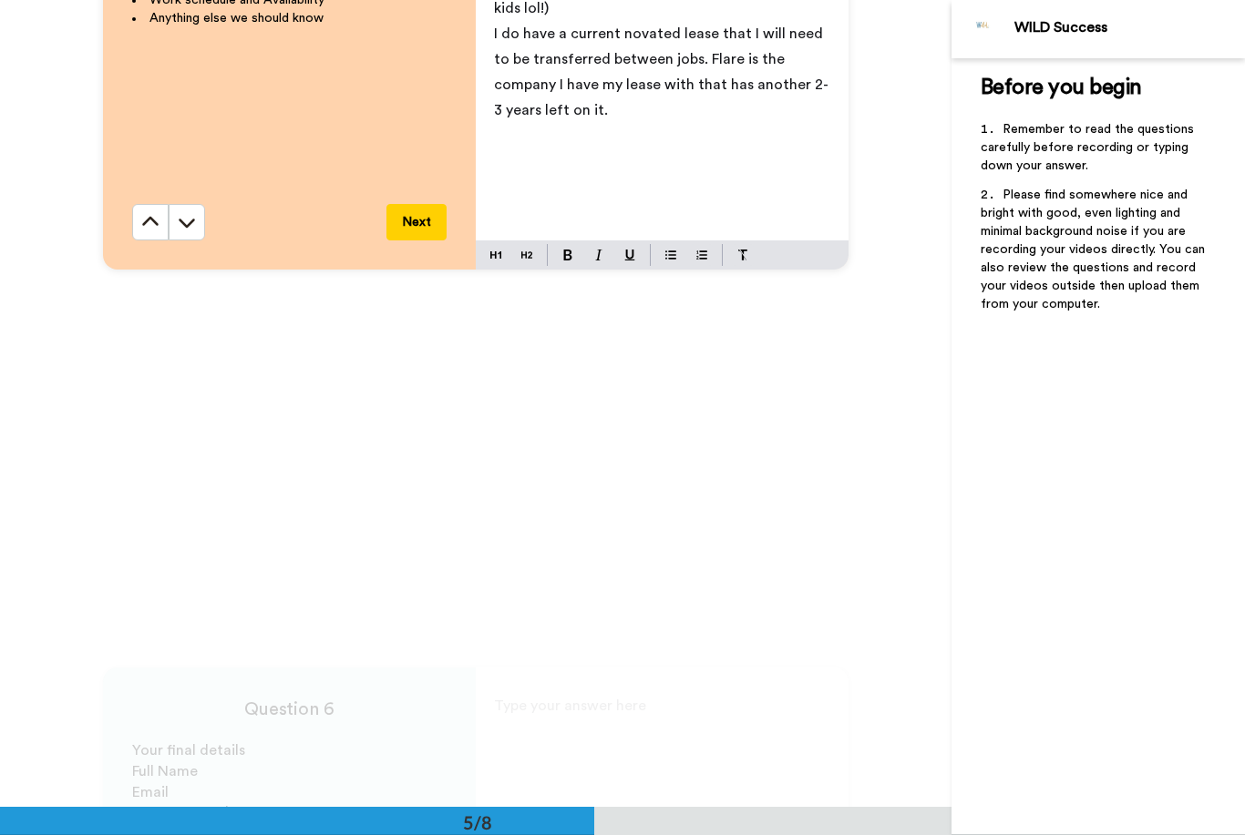
click at [422, 231] on button "Next" at bounding box center [416, 222] width 60 height 36
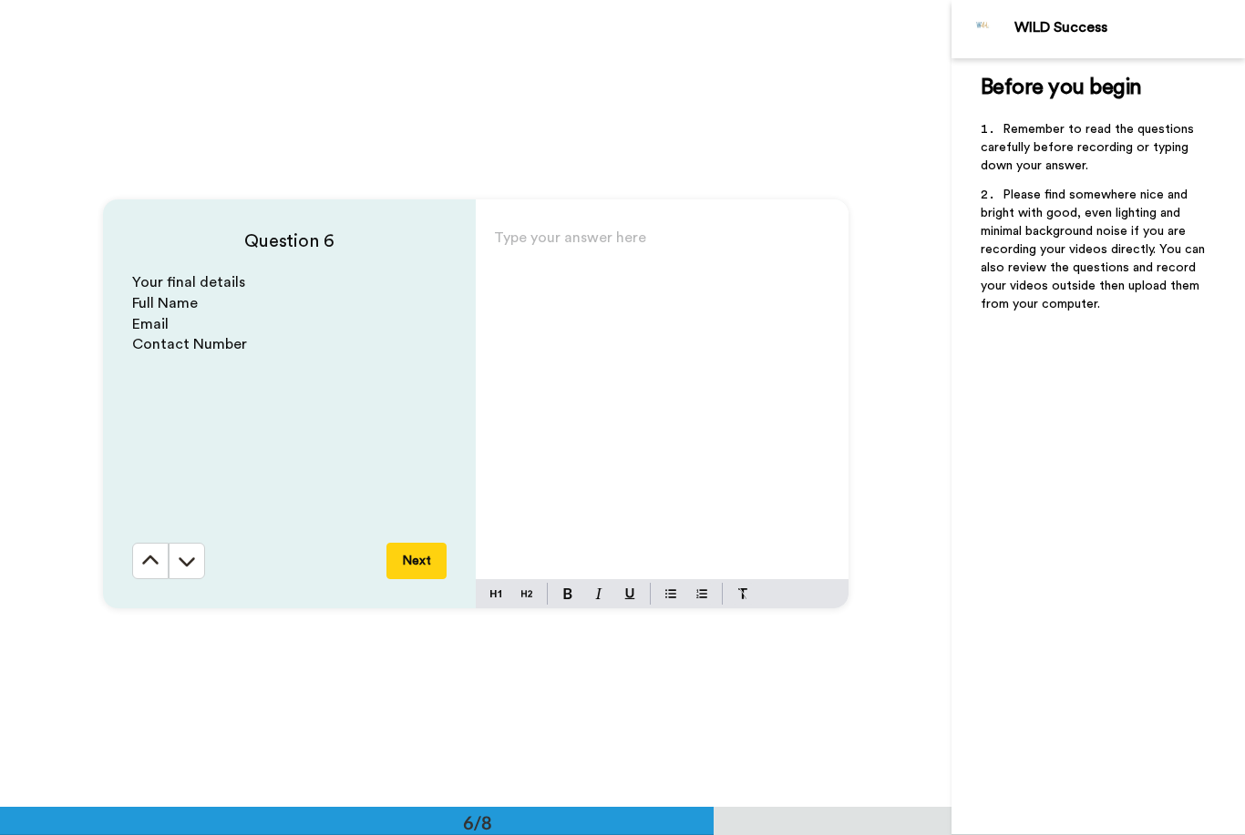
scroll to position [4037, 0]
click at [660, 291] on div "Type your answer here ﻿" at bounding box center [662, 401] width 373 height 354
click at [642, 304] on p "0422298729" at bounding box center [662, 295] width 336 height 26
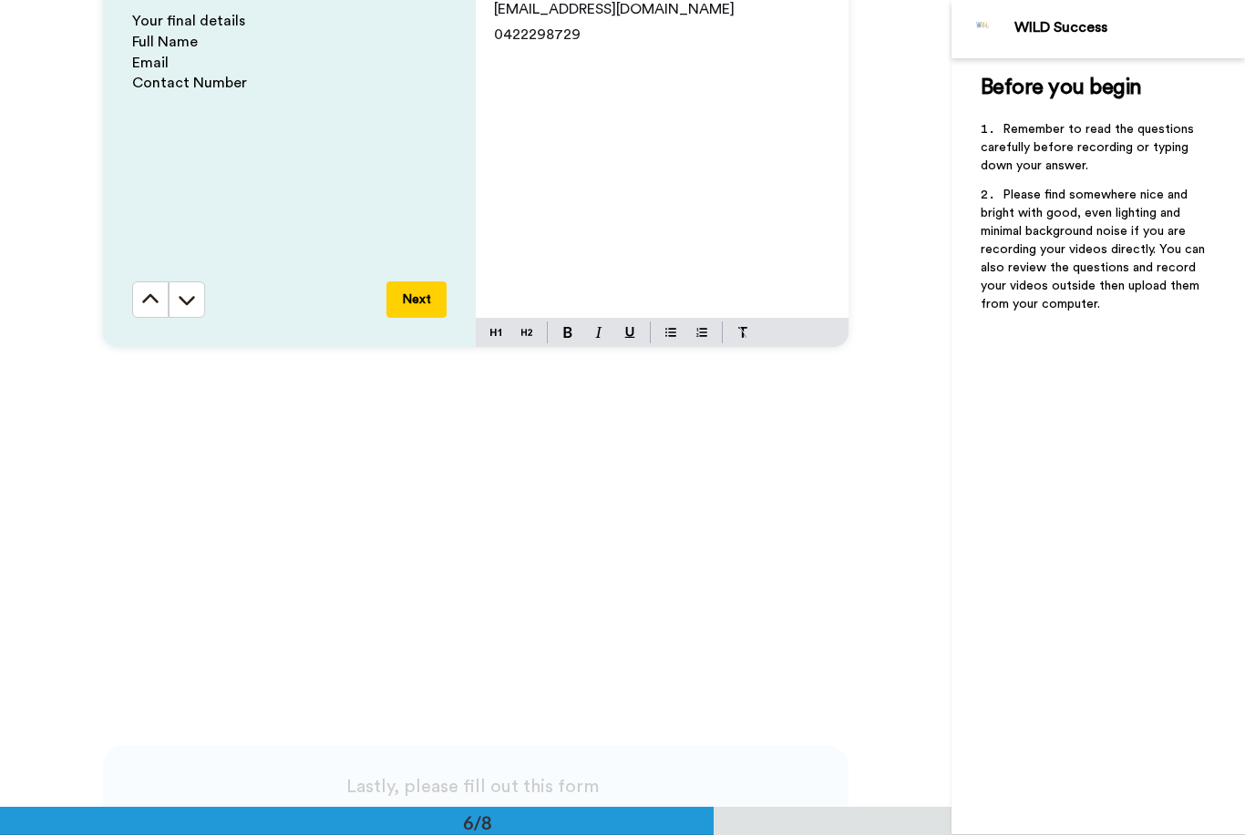
scroll to position [4297, 0]
click at [437, 302] on button "Next" at bounding box center [416, 300] width 60 height 36
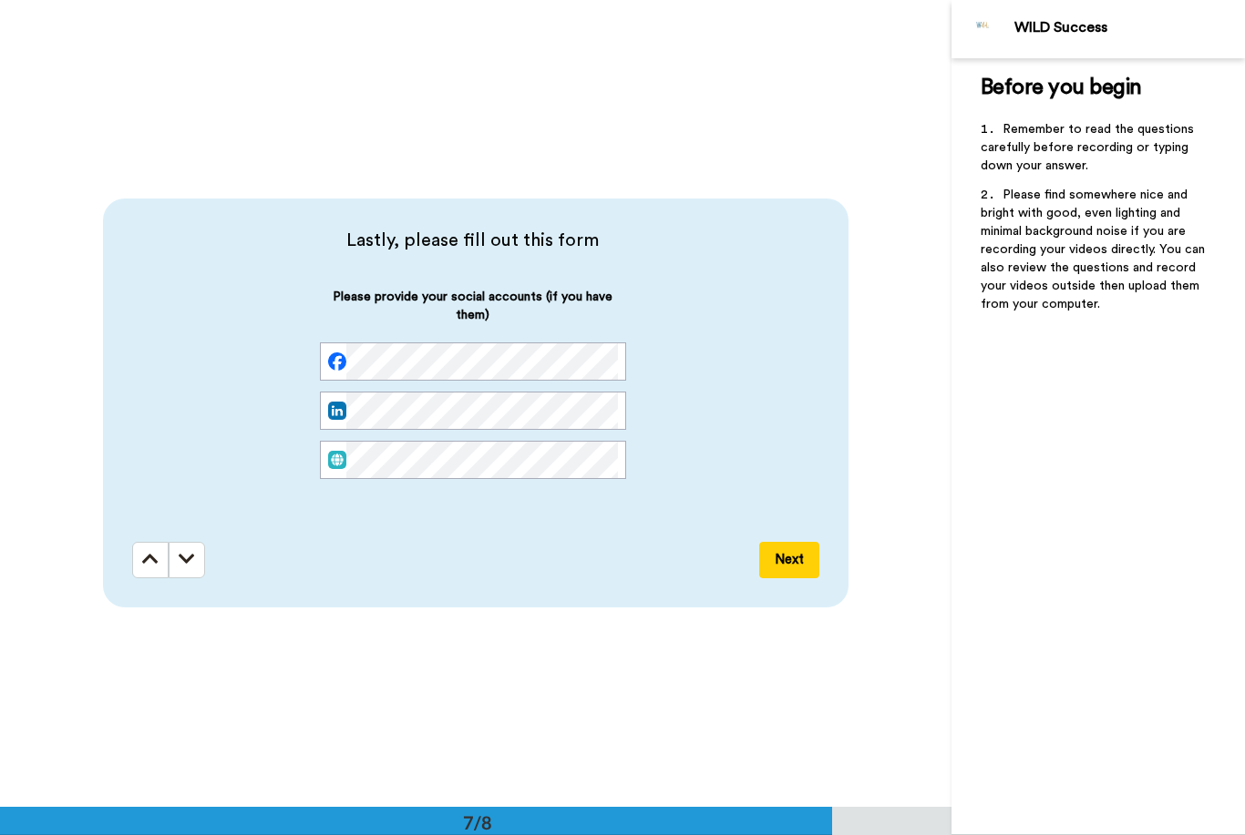
scroll to position [4844, 0]
click at [784, 552] on button "Next" at bounding box center [789, 560] width 60 height 36
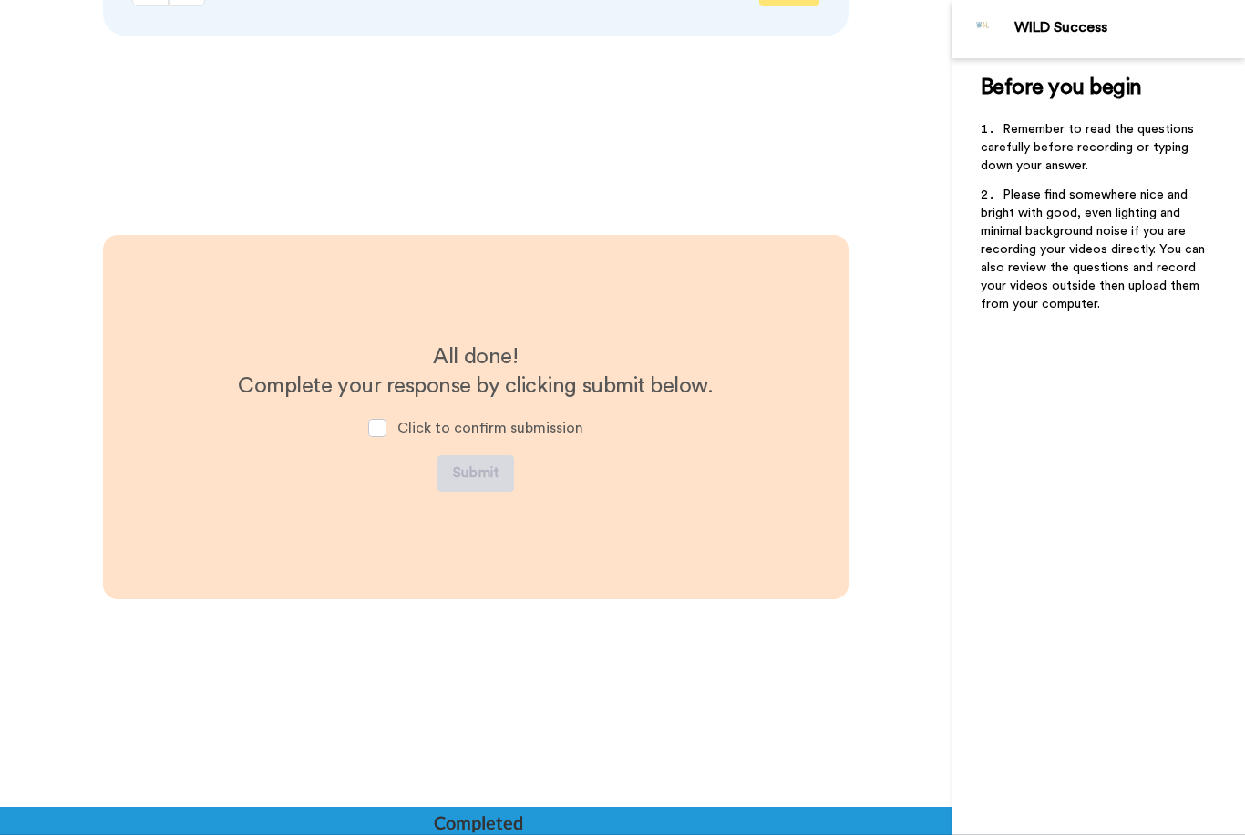
scroll to position [5430, 0]
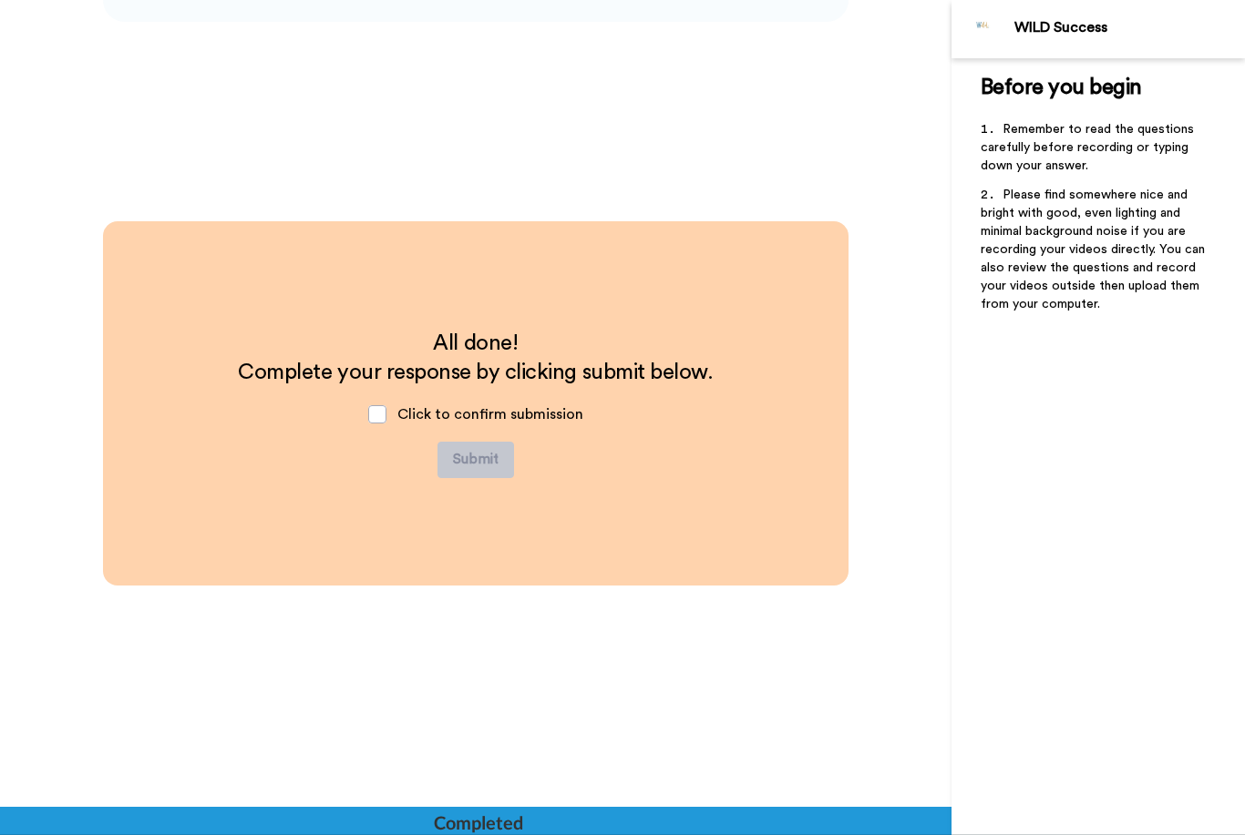
click at [400, 415] on span "Click to confirm submission" at bounding box center [490, 414] width 186 height 15
click at [381, 413] on span at bounding box center [377, 414] width 18 height 18
click at [386, 409] on span at bounding box center [377, 414] width 18 height 18
click at [382, 410] on span at bounding box center [377, 414] width 18 height 18
click at [483, 450] on button "Submit" at bounding box center [475, 460] width 77 height 36
